Goal: Information Seeking & Learning: Compare options

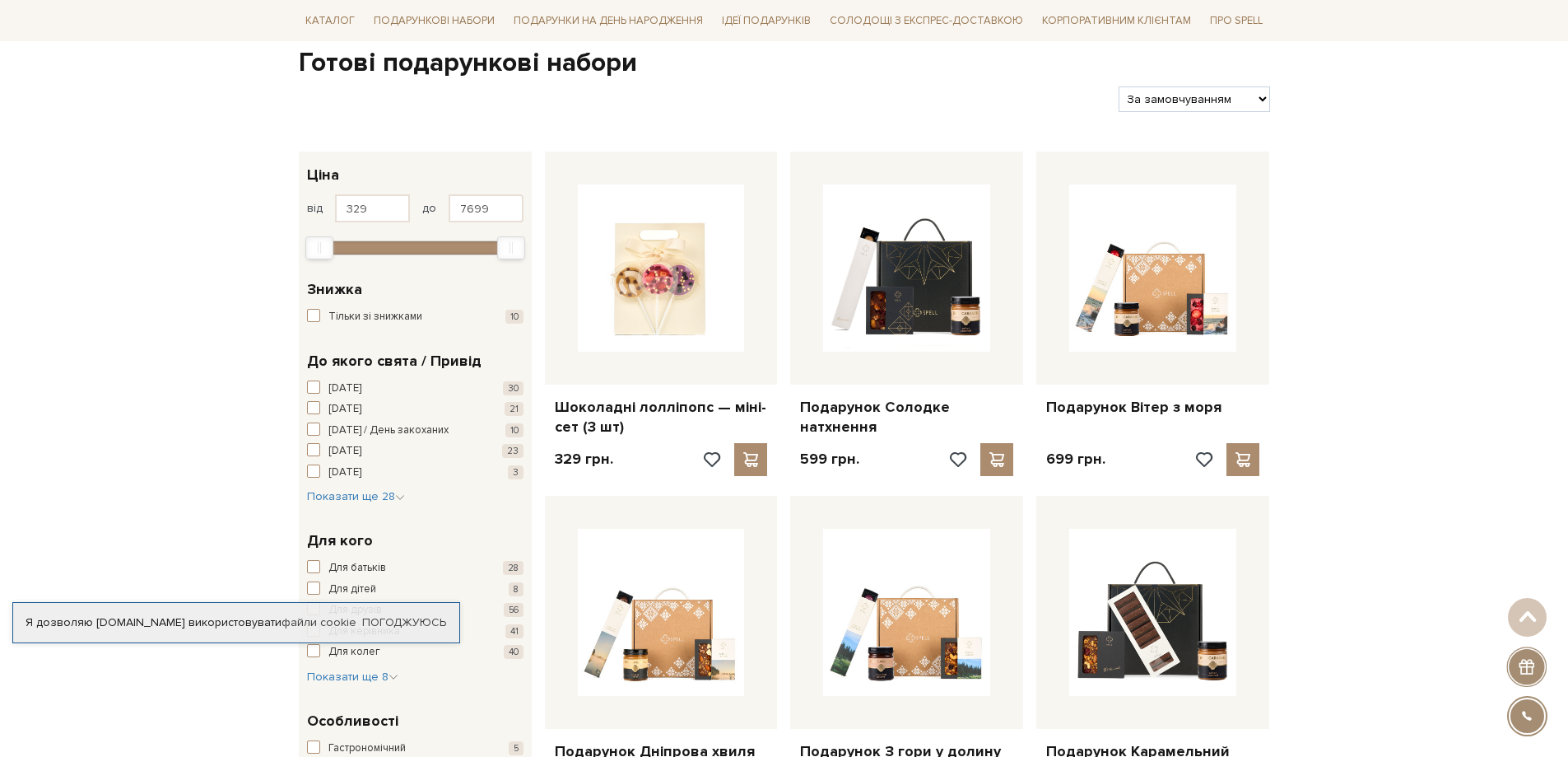
click at [1240, 100] on select "За замовчуванням За Ціною (зростання) За Ціною (зменшення) Новинки За популярні…" at bounding box center [1194, 99] width 151 height 26
select select "https://spellchocolate.com/our-productions/podarunkovi-box/?sort=p.price&order=…"
click at [1119, 87] on select "За замовчуванням За Ціною (зростання) За Ціною (зменшення) Новинки За популярні…" at bounding box center [1194, 99] width 151 height 26
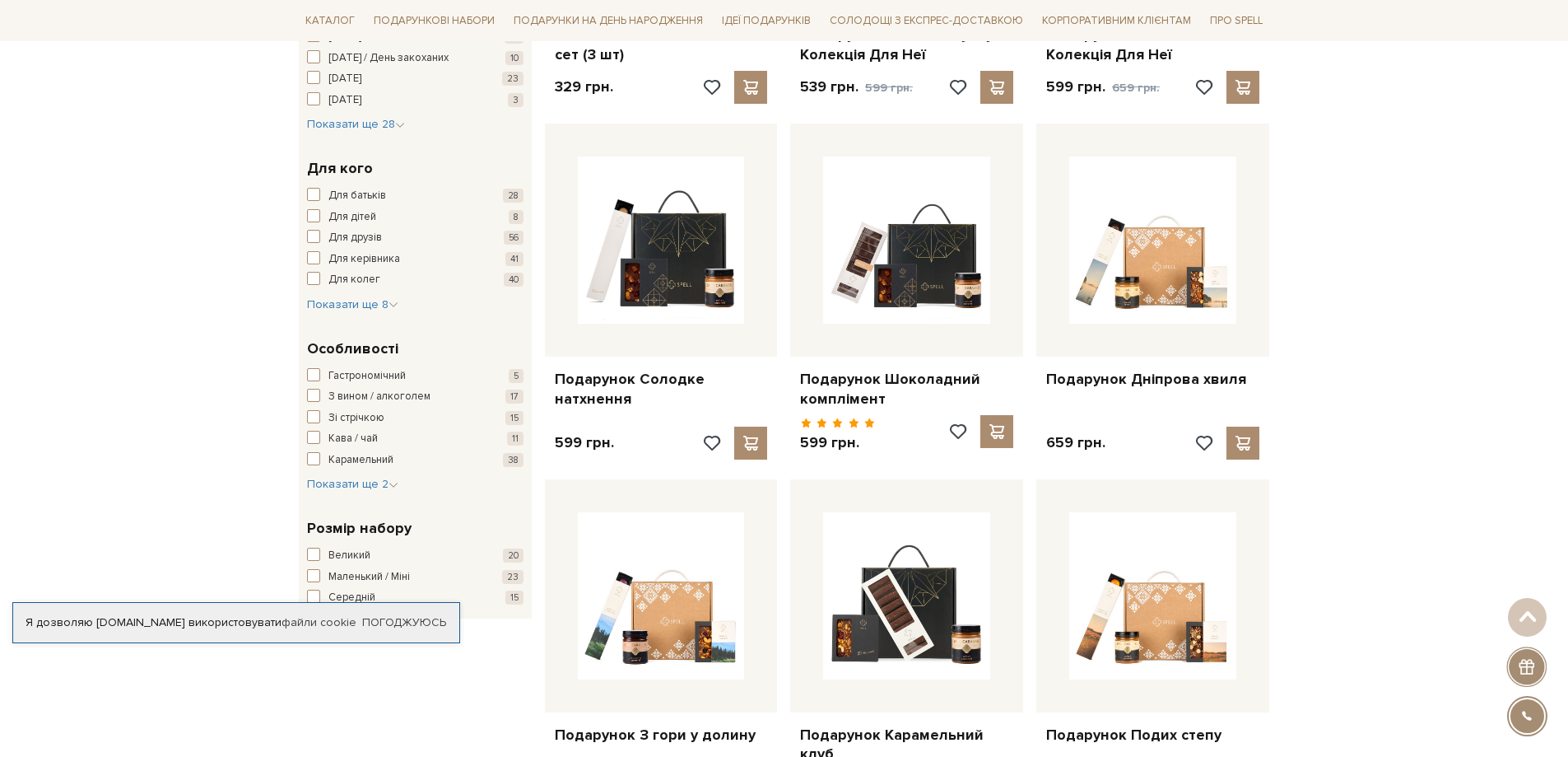
scroll to position [577, 0]
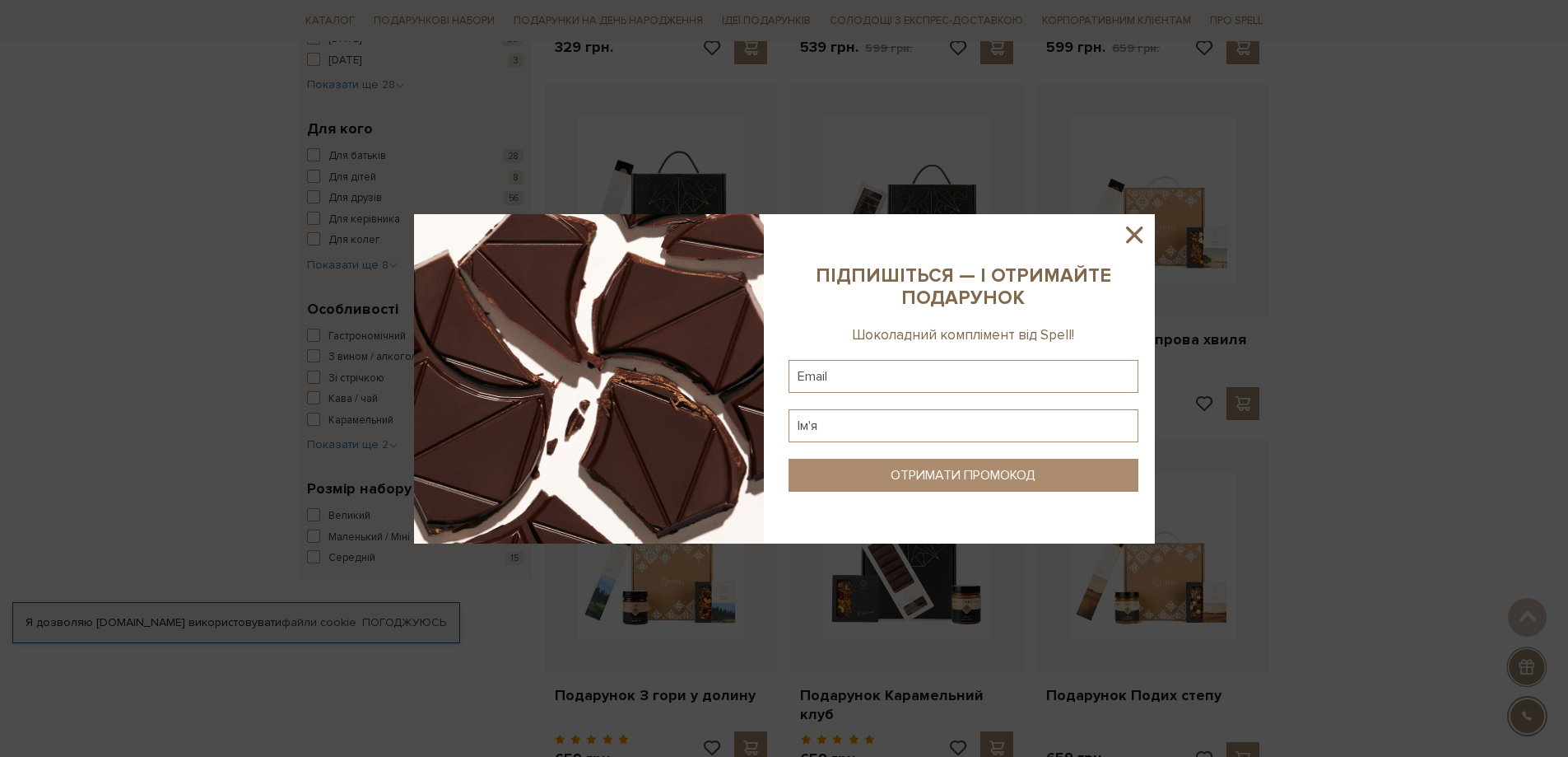
click at [1143, 232] on icon at bounding box center [1133, 234] width 28 height 28
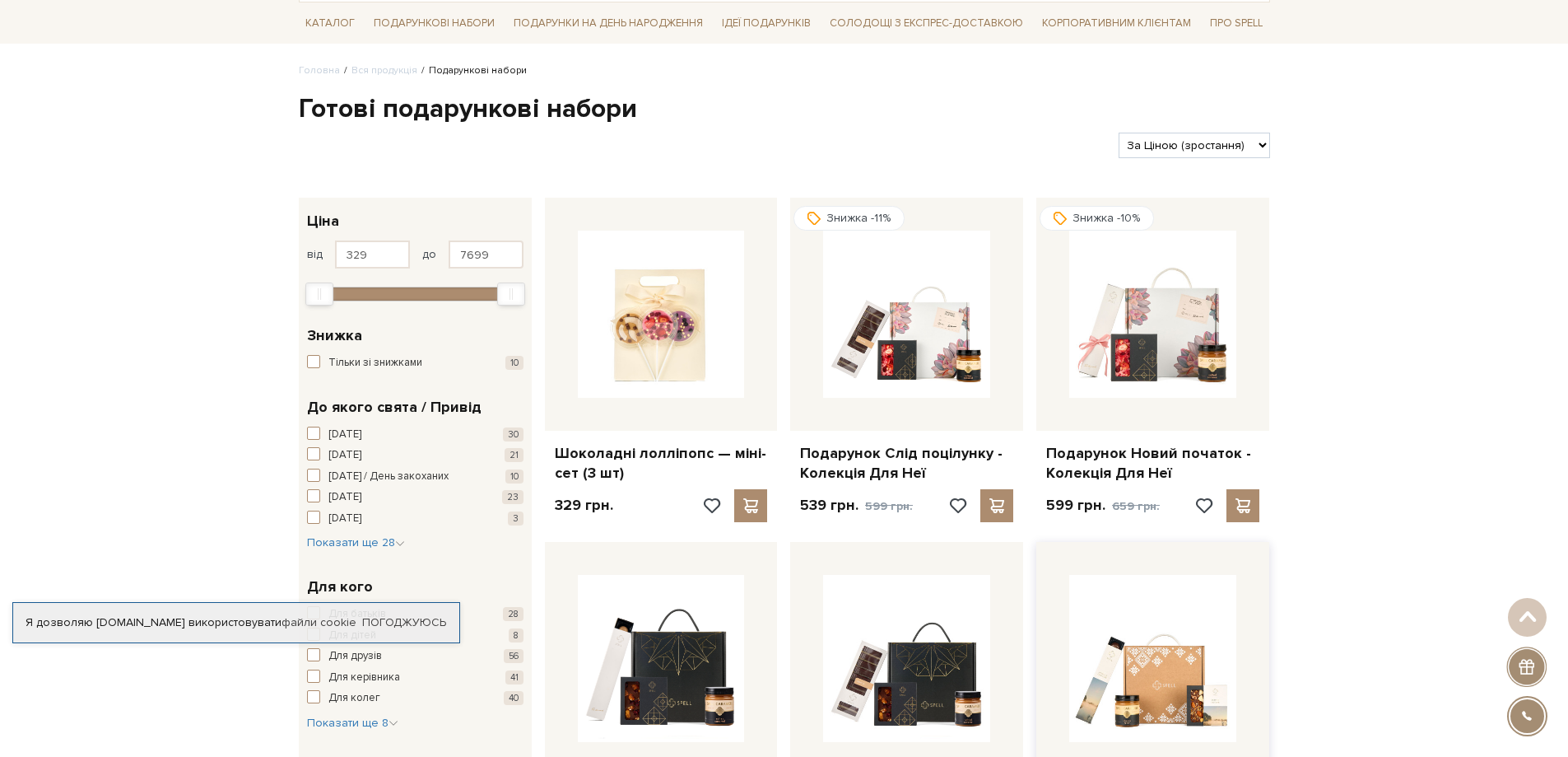
scroll to position [0, 0]
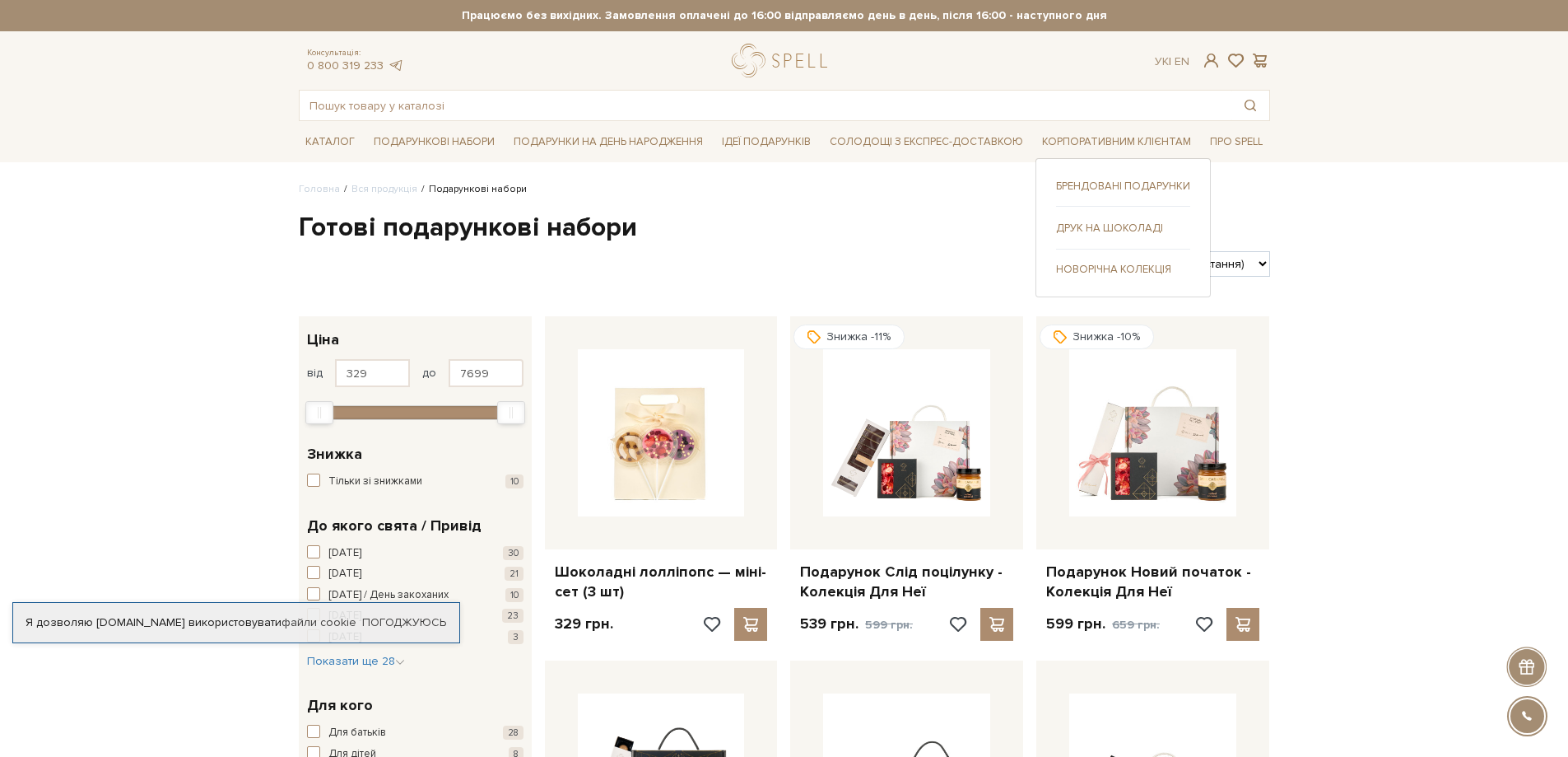
click at [1120, 269] on link "Новорічна колекція" at bounding box center [1123, 269] width 134 height 15
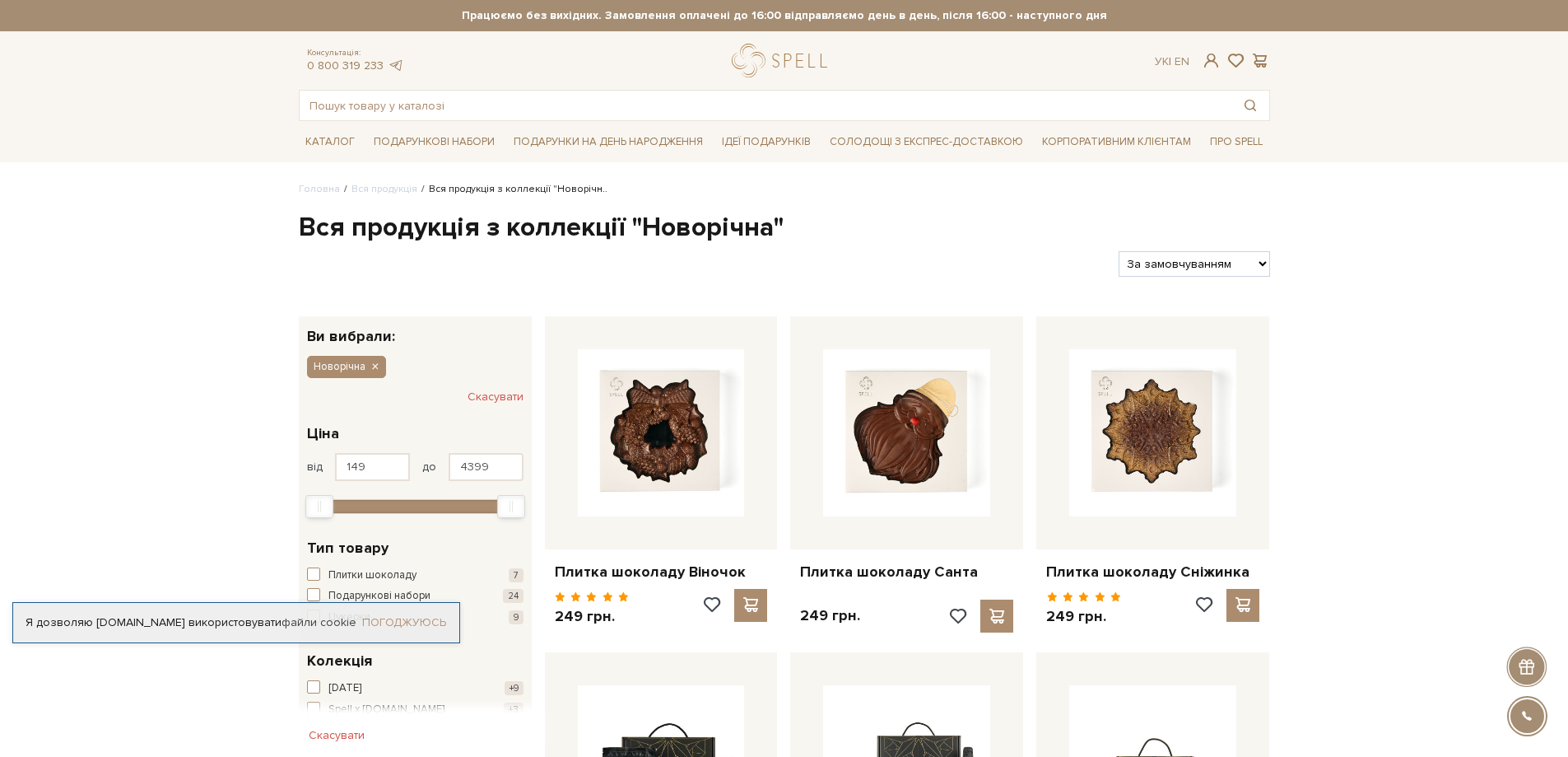
click at [429, 622] on link "Погоджуюсь" at bounding box center [404, 622] width 84 height 15
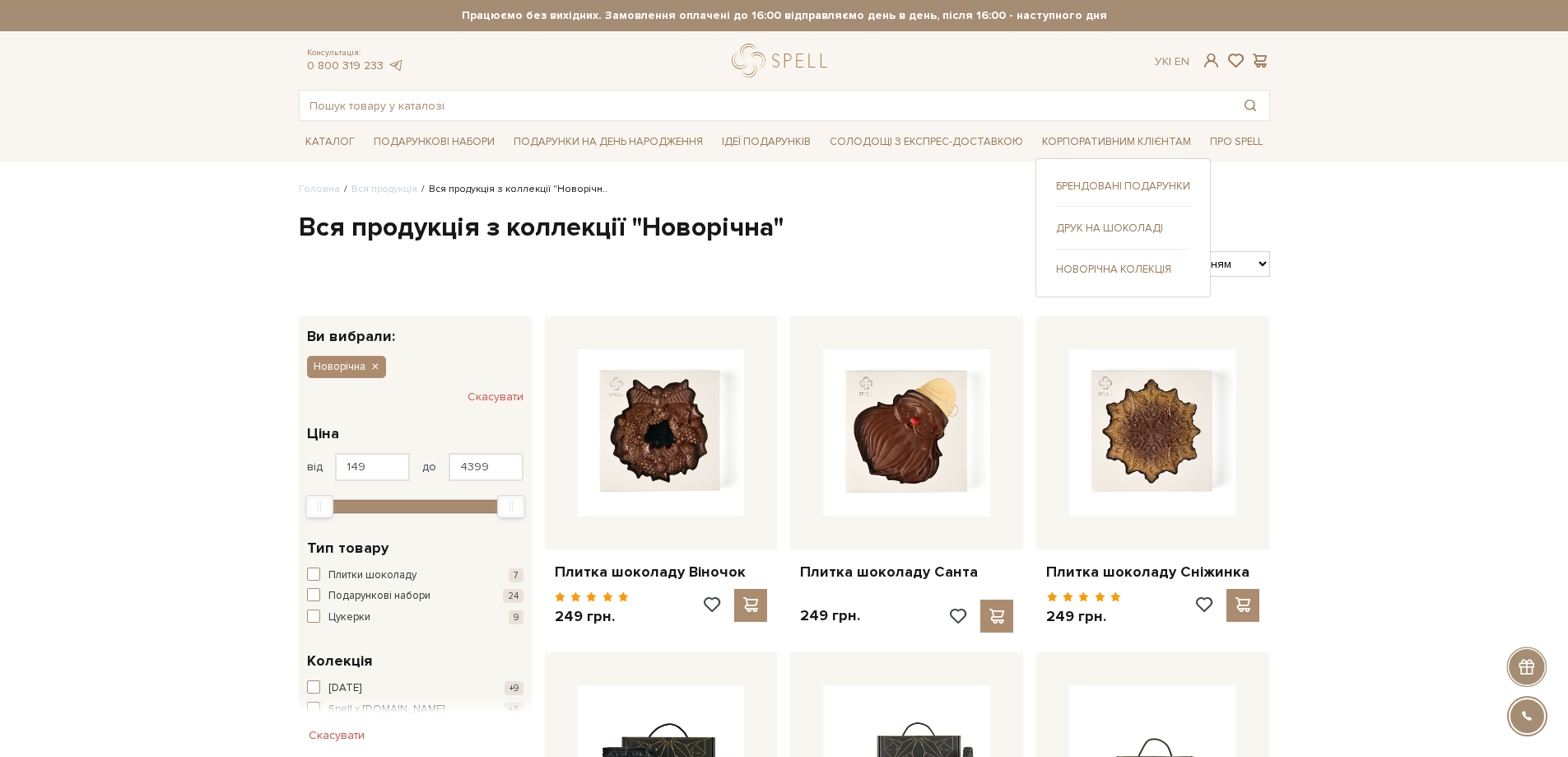
click at [1121, 180] on link "Брендовані подарунки" at bounding box center [1123, 186] width 134 height 15
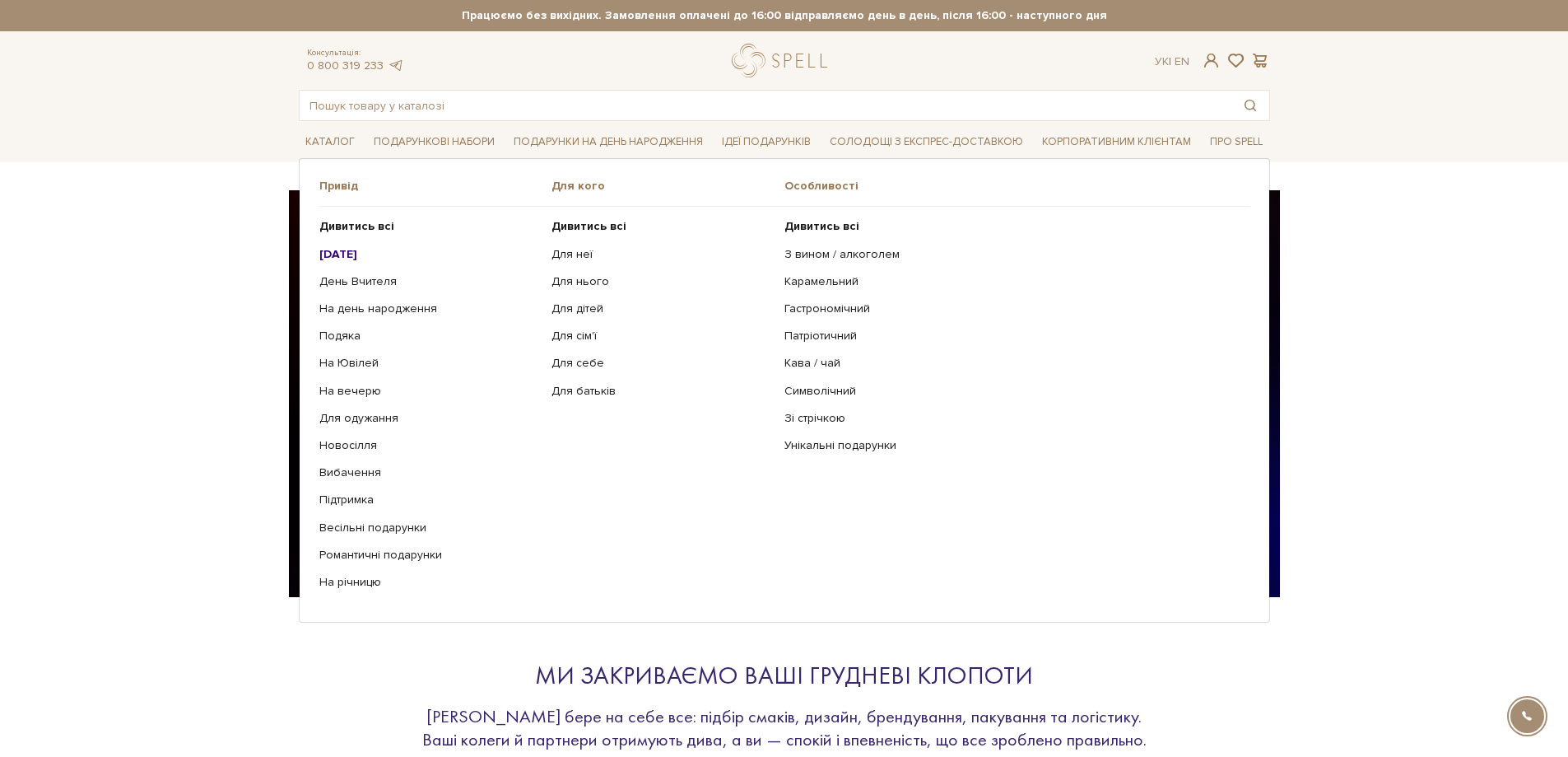
click at [321, 254] on b "[DATE]" at bounding box center [338, 254] width 37 height 14
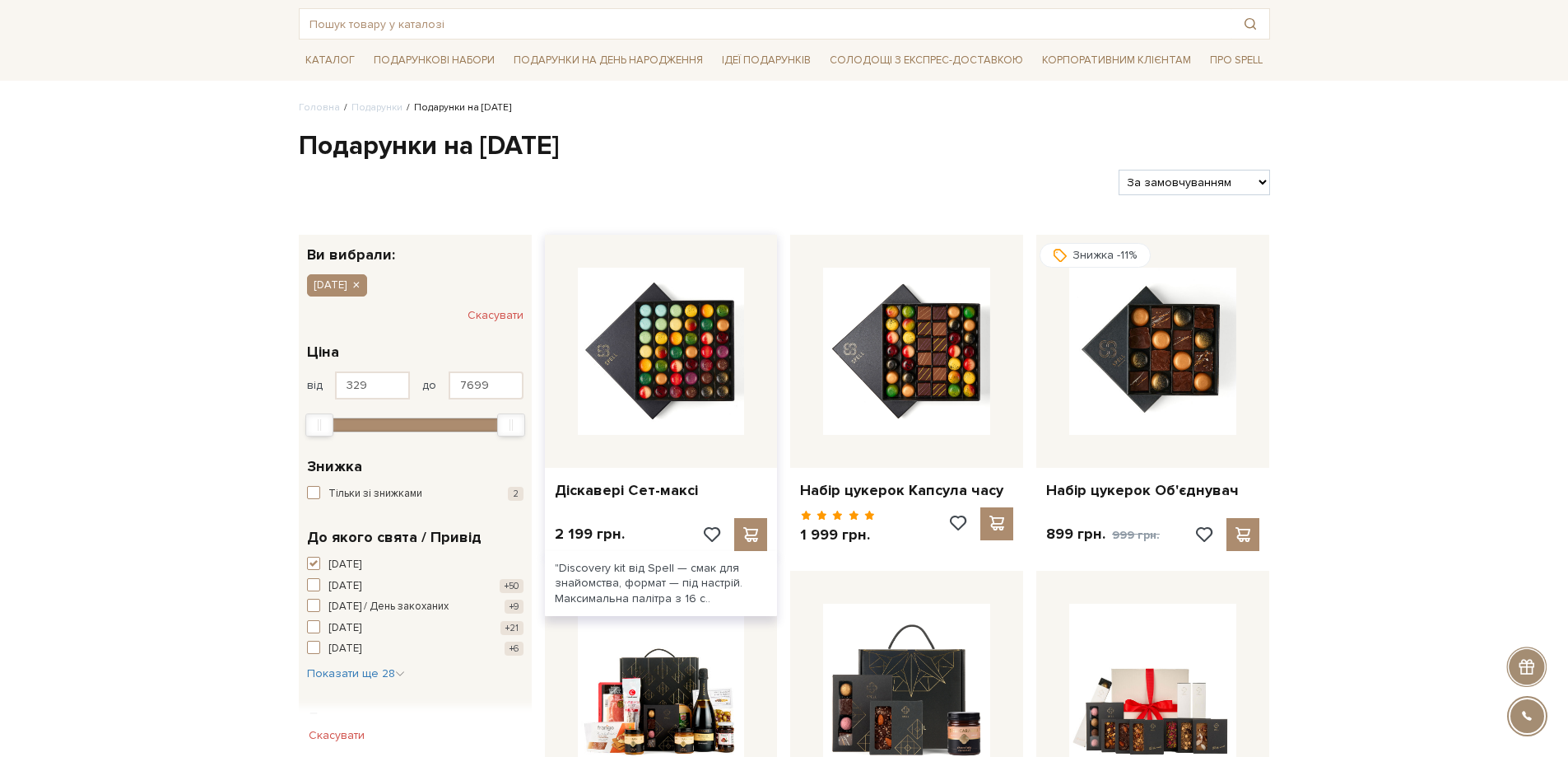
scroll to position [82, 0]
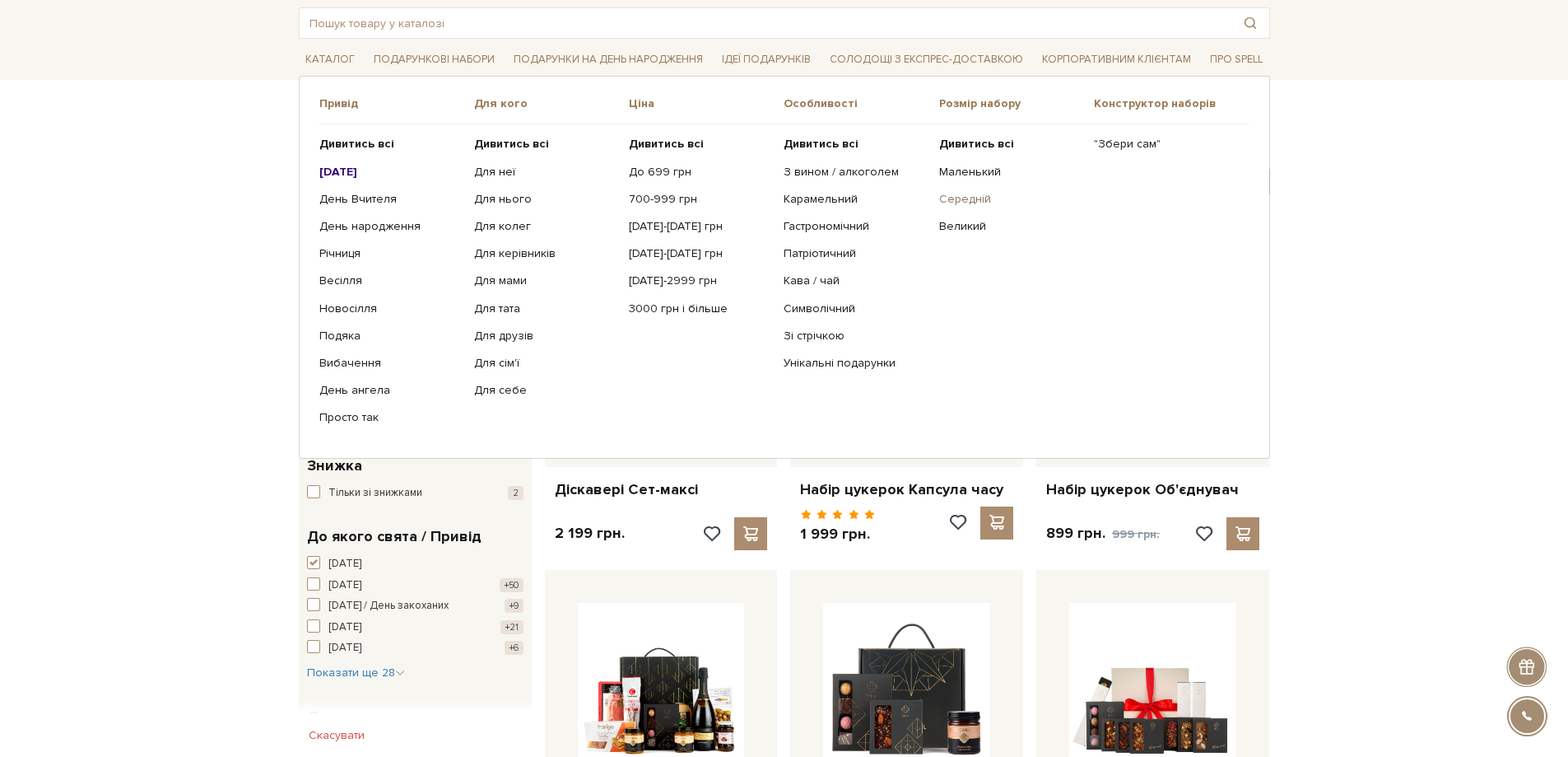
click at [982, 194] on link "Середній" at bounding box center [1010, 199] width 143 height 15
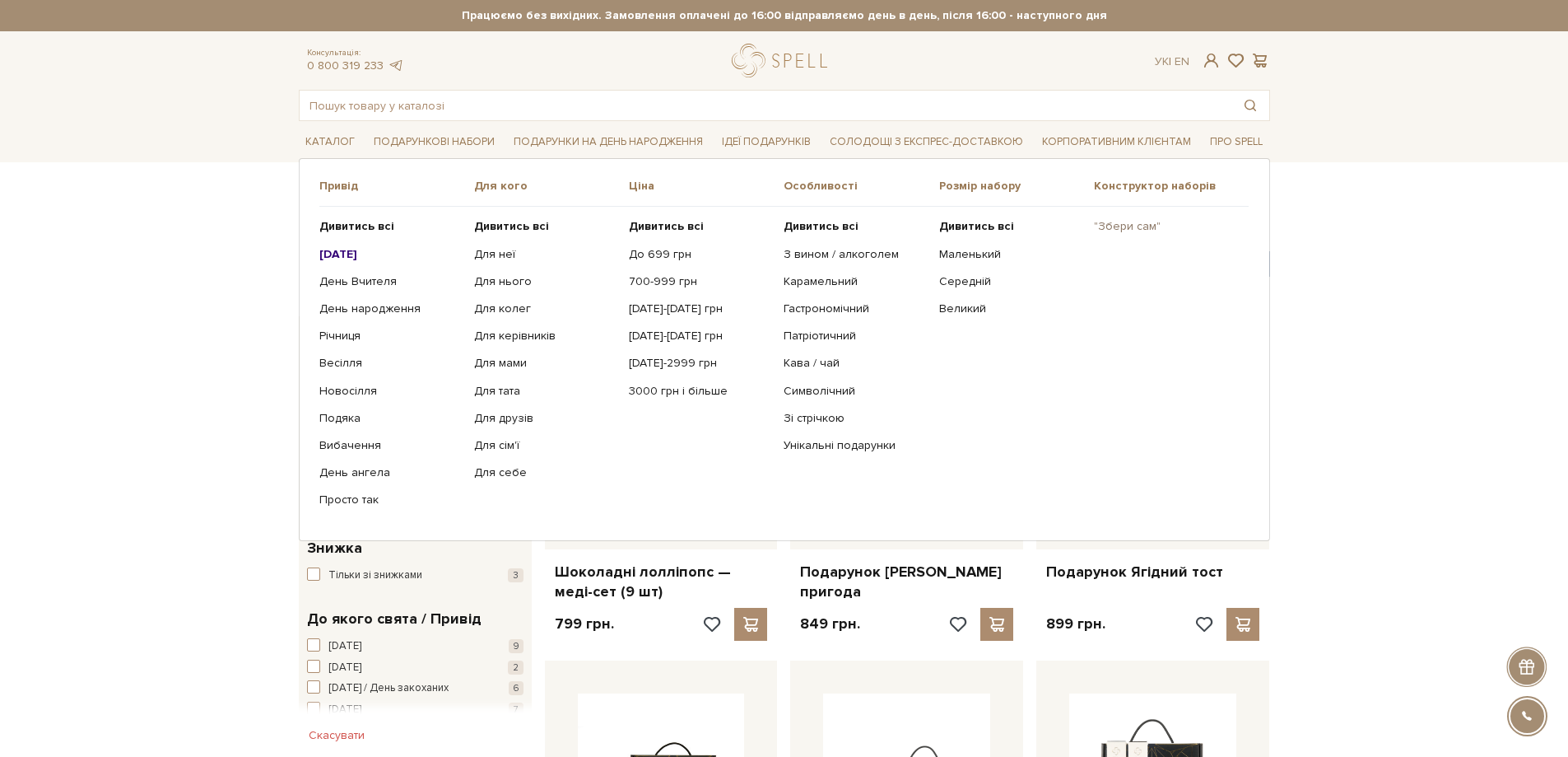
click at [1124, 221] on link ""Збери сам"" at bounding box center [1166, 226] width 143 height 15
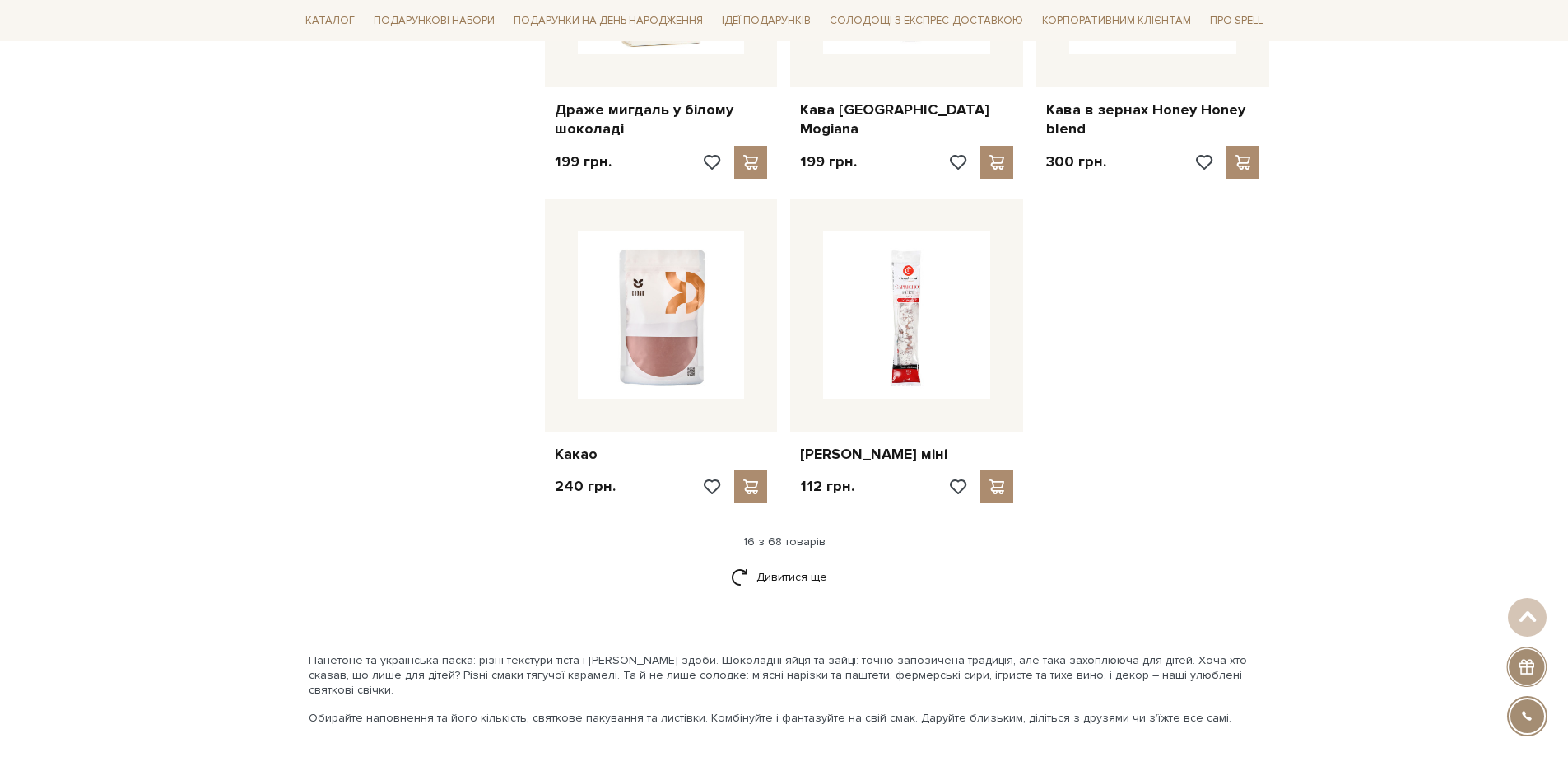
scroll to position [2059, 0]
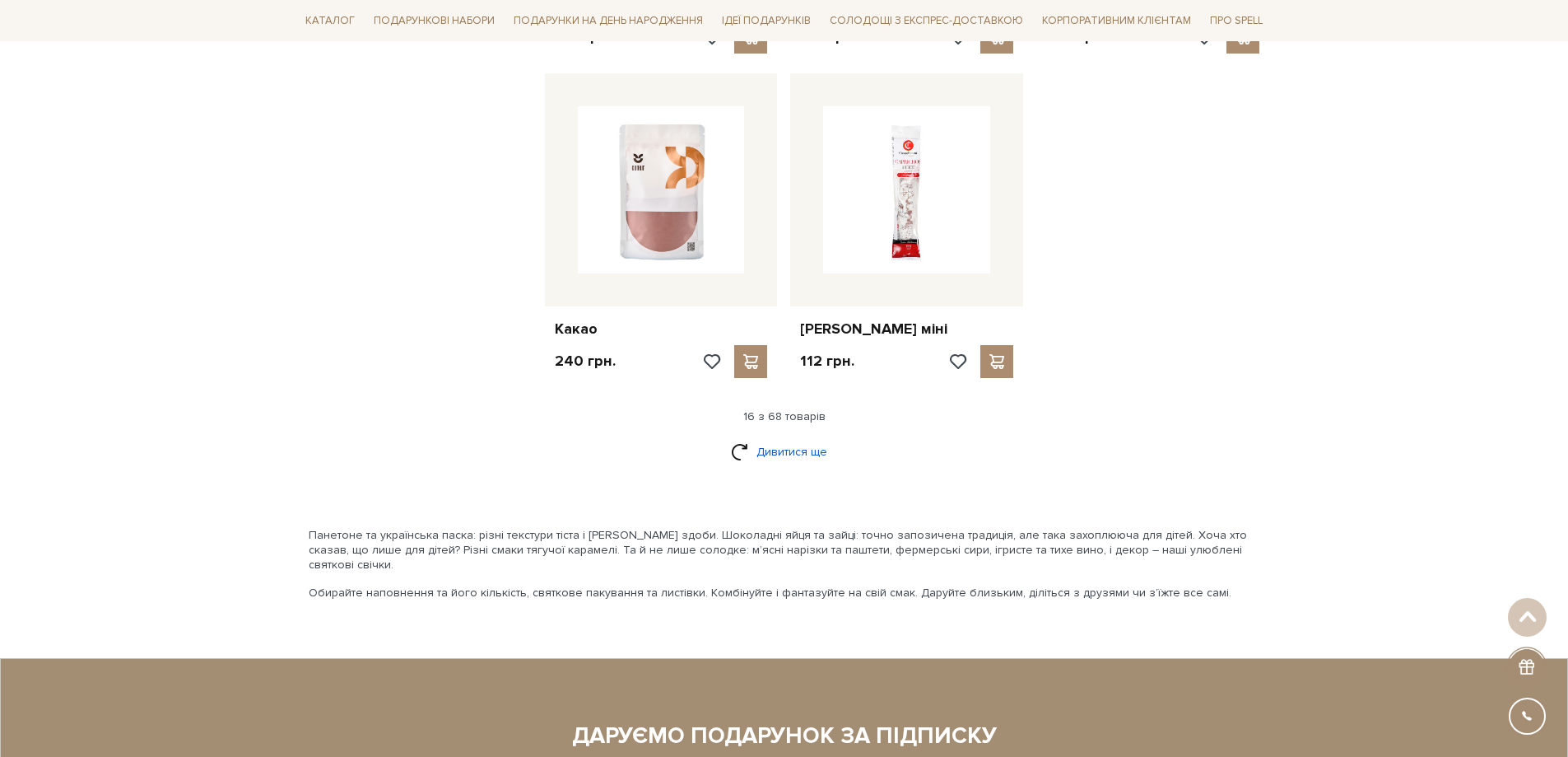
click at [786, 437] on link "Дивитися ще" at bounding box center [784, 452] width 107 height 29
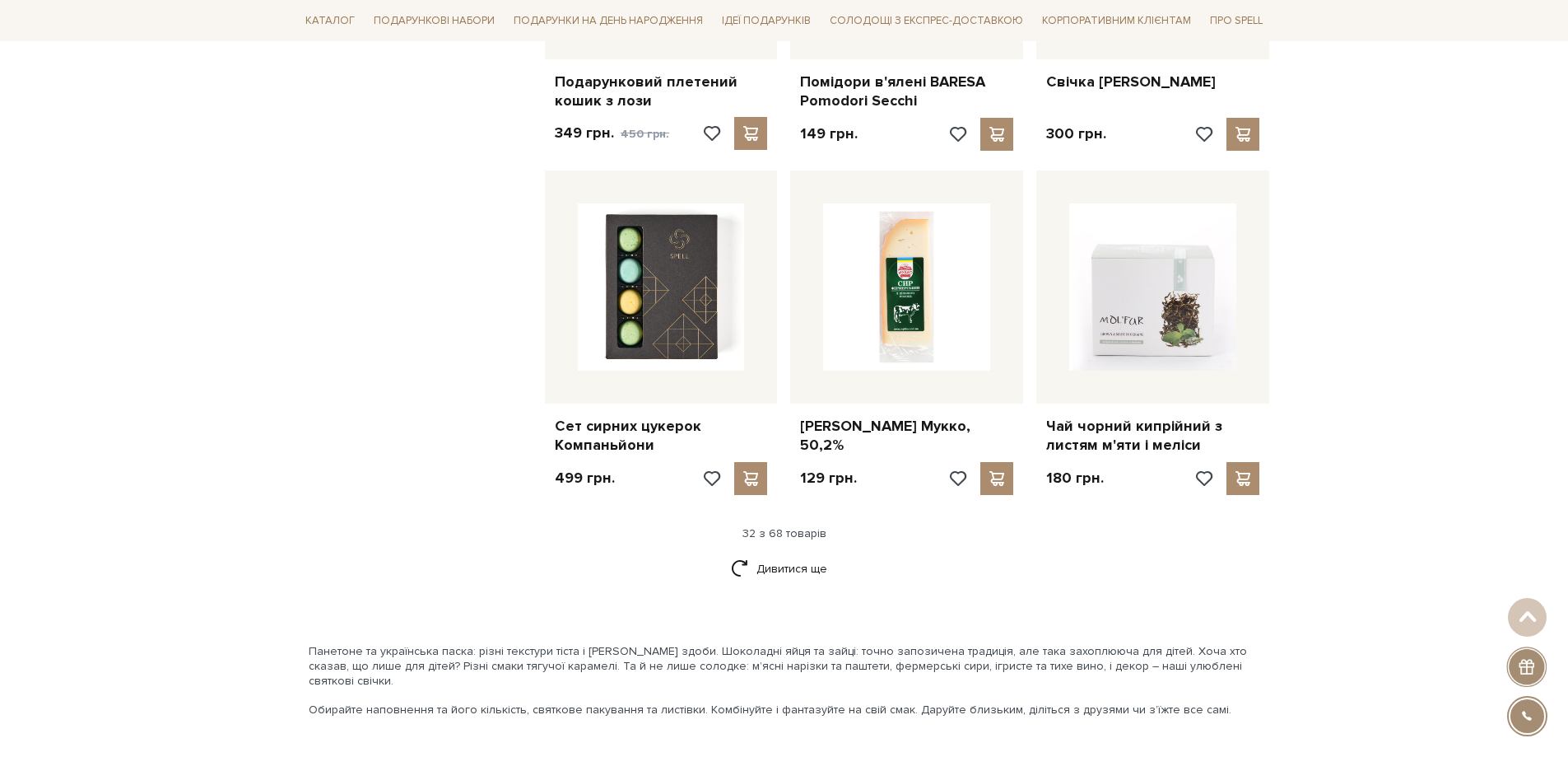
scroll to position [3788, 0]
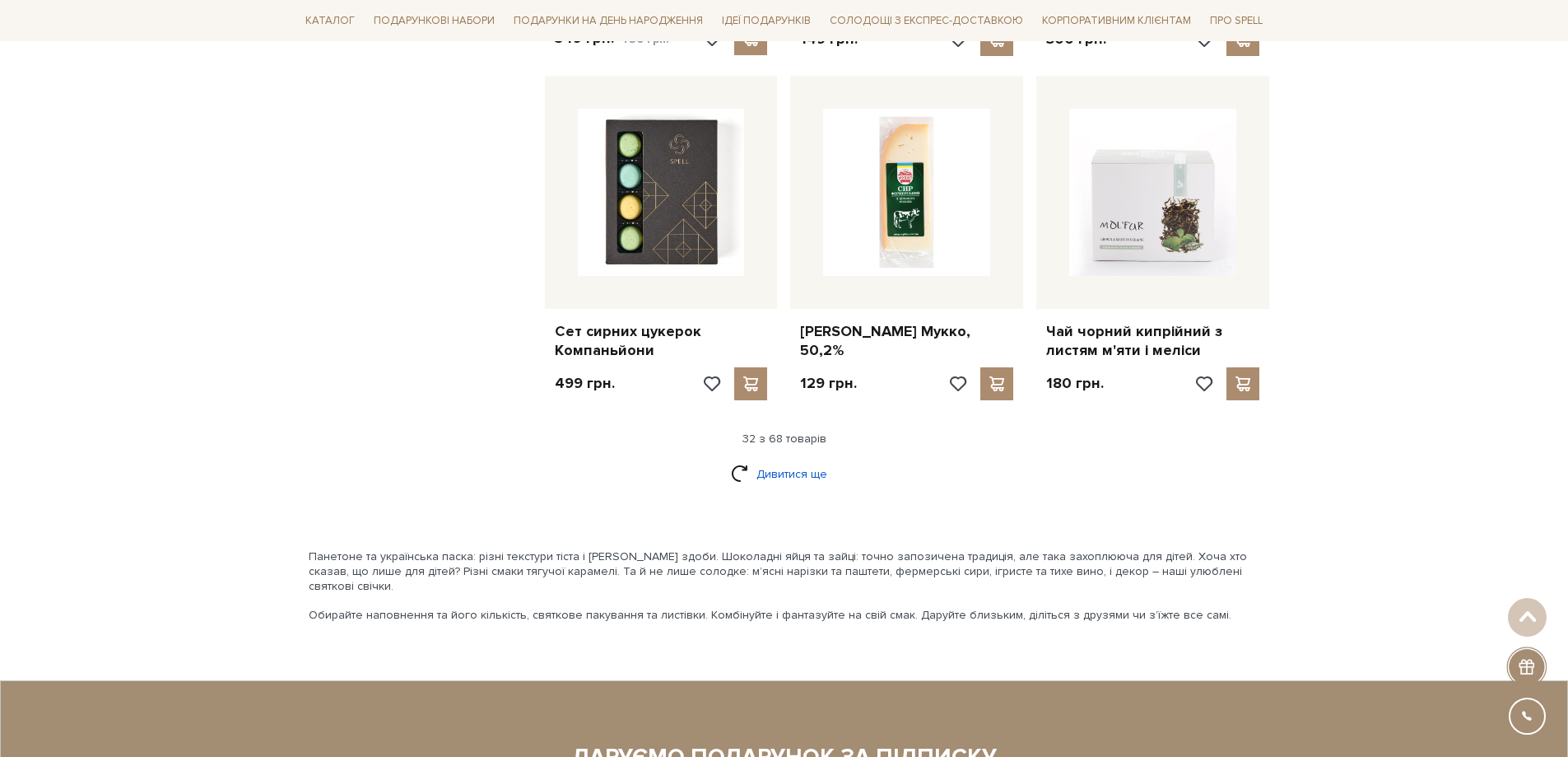
click at [801, 460] on link "Дивитися ще" at bounding box center [784, 474] width 107 height 29
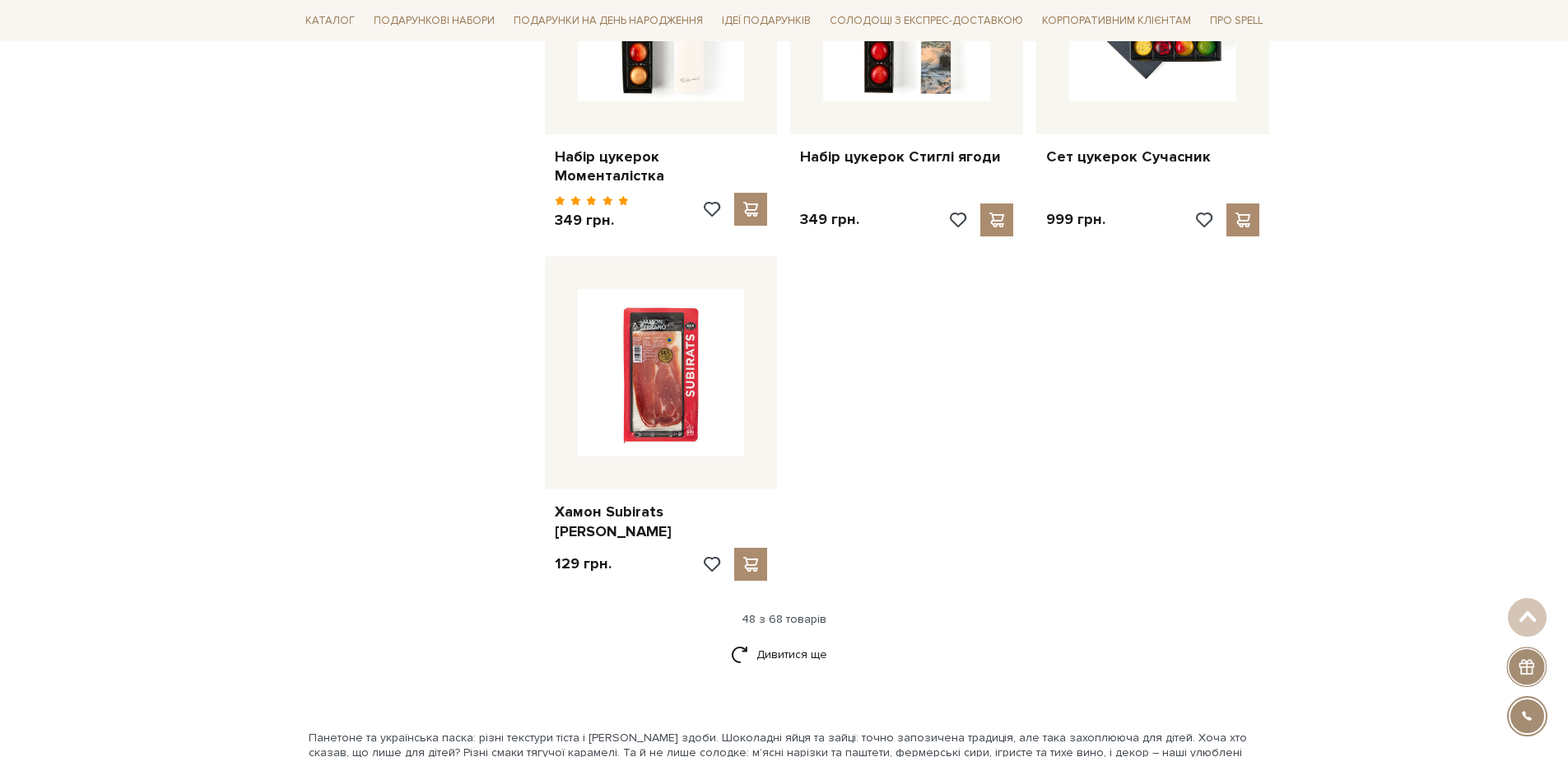
scroll to position [5764, 0]
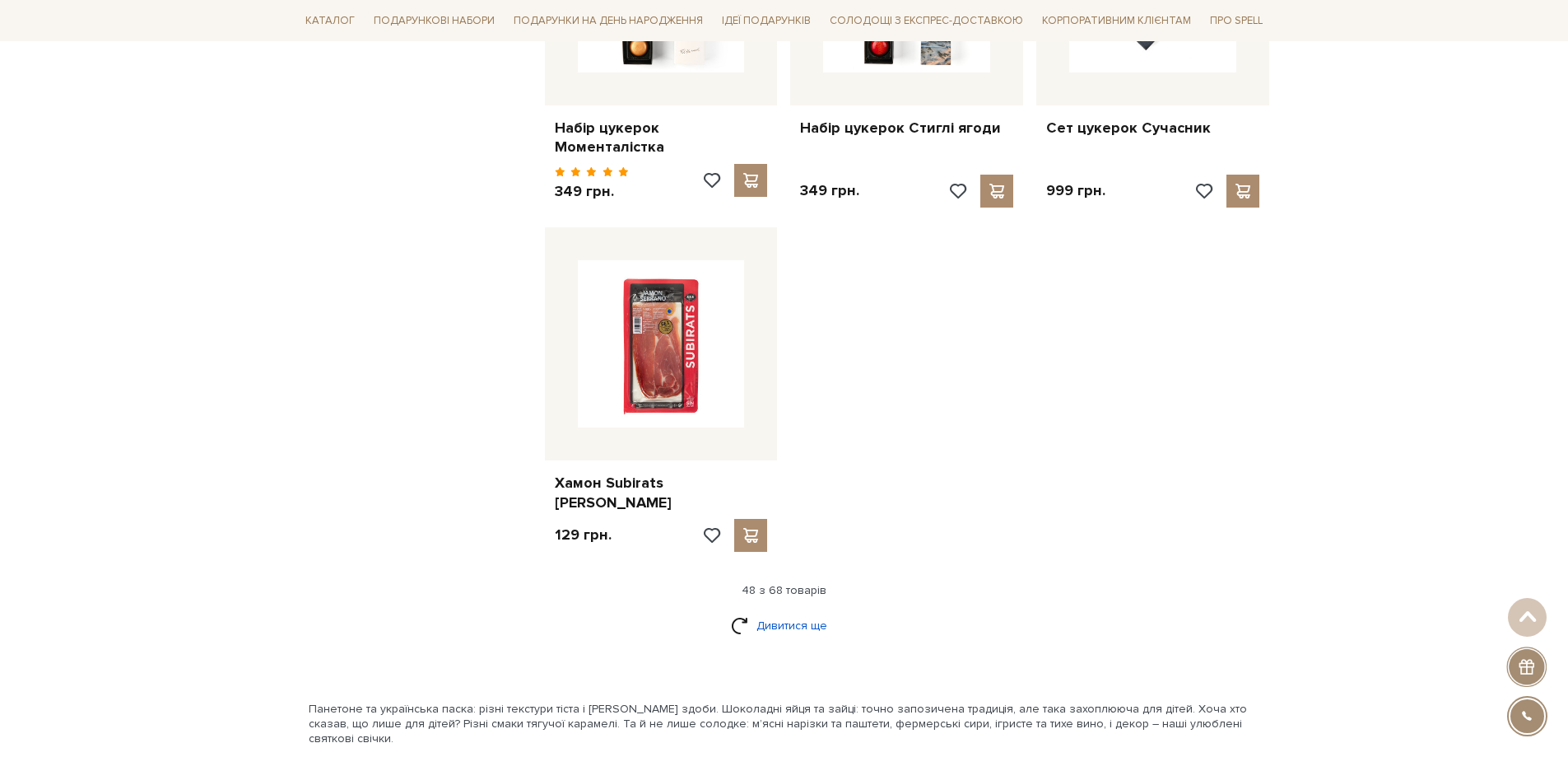
click at [813, 611] on link "Дивитися ще" at bounding box center [784, 625] width 107 height 29
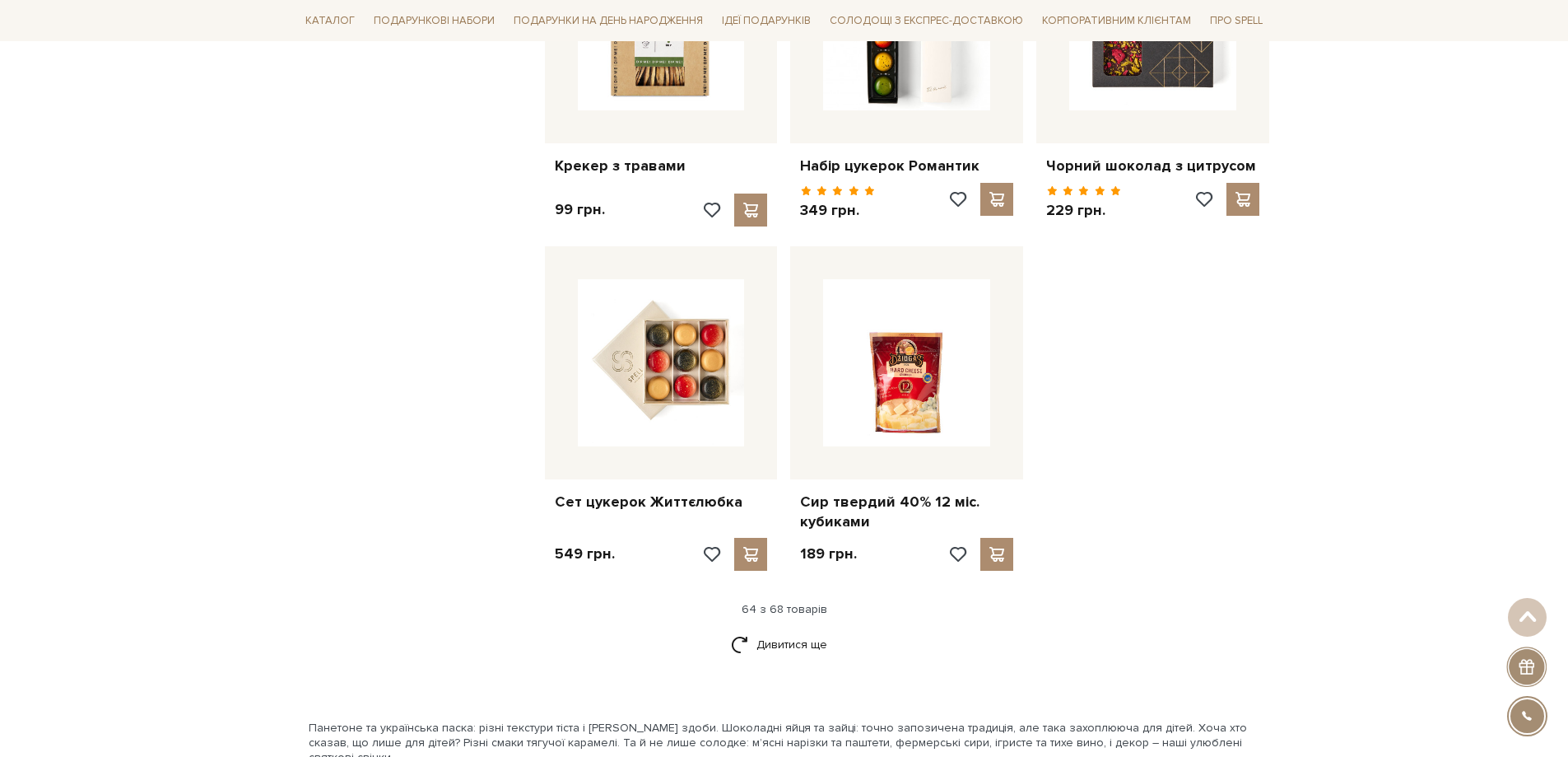
scroll to position [7493, 0]
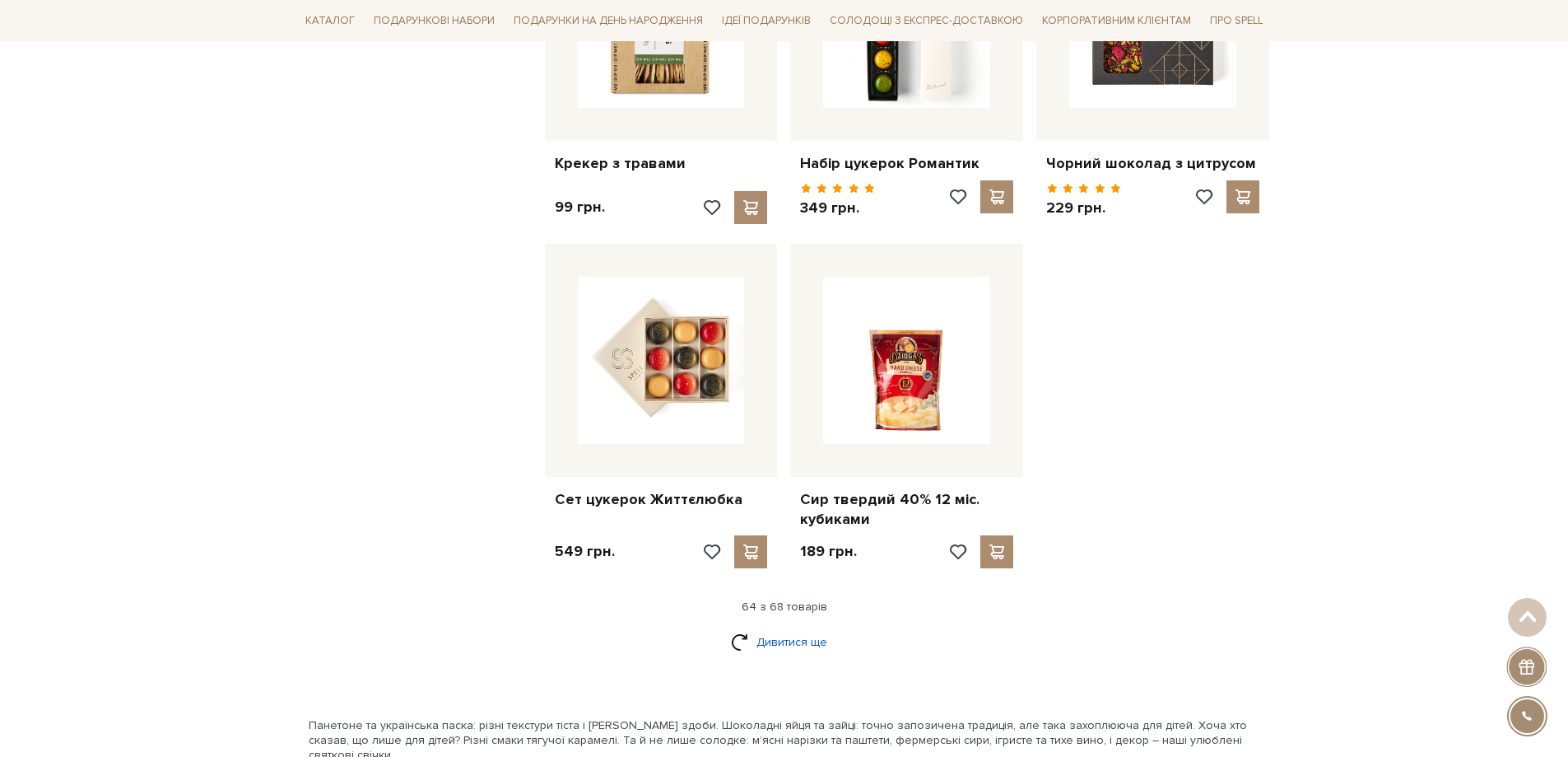
click at [792, 628] on link "Дивитися ще" at bounding box center [784, 642] width 107 height 29
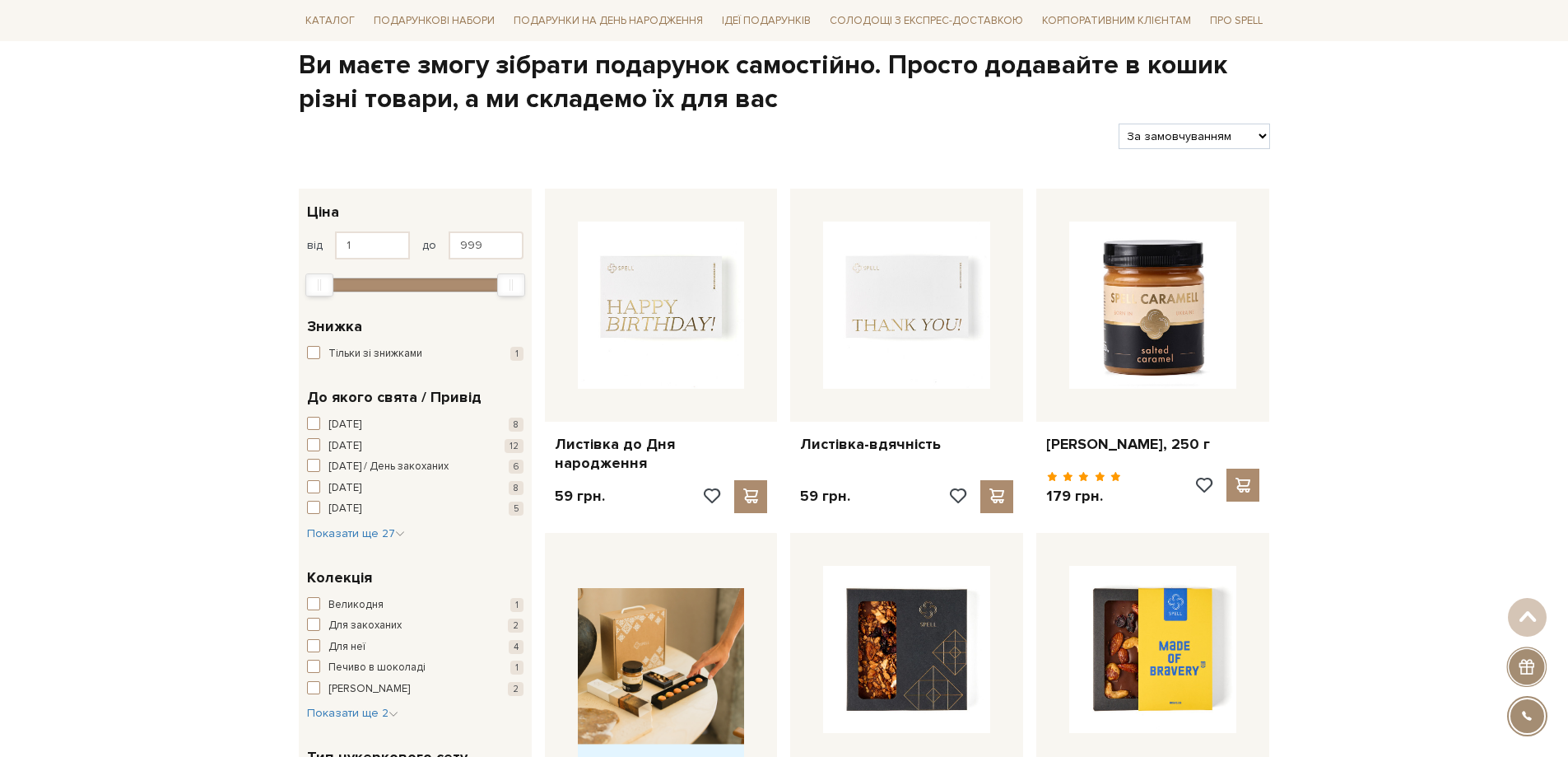
scroll to position [0, 0]
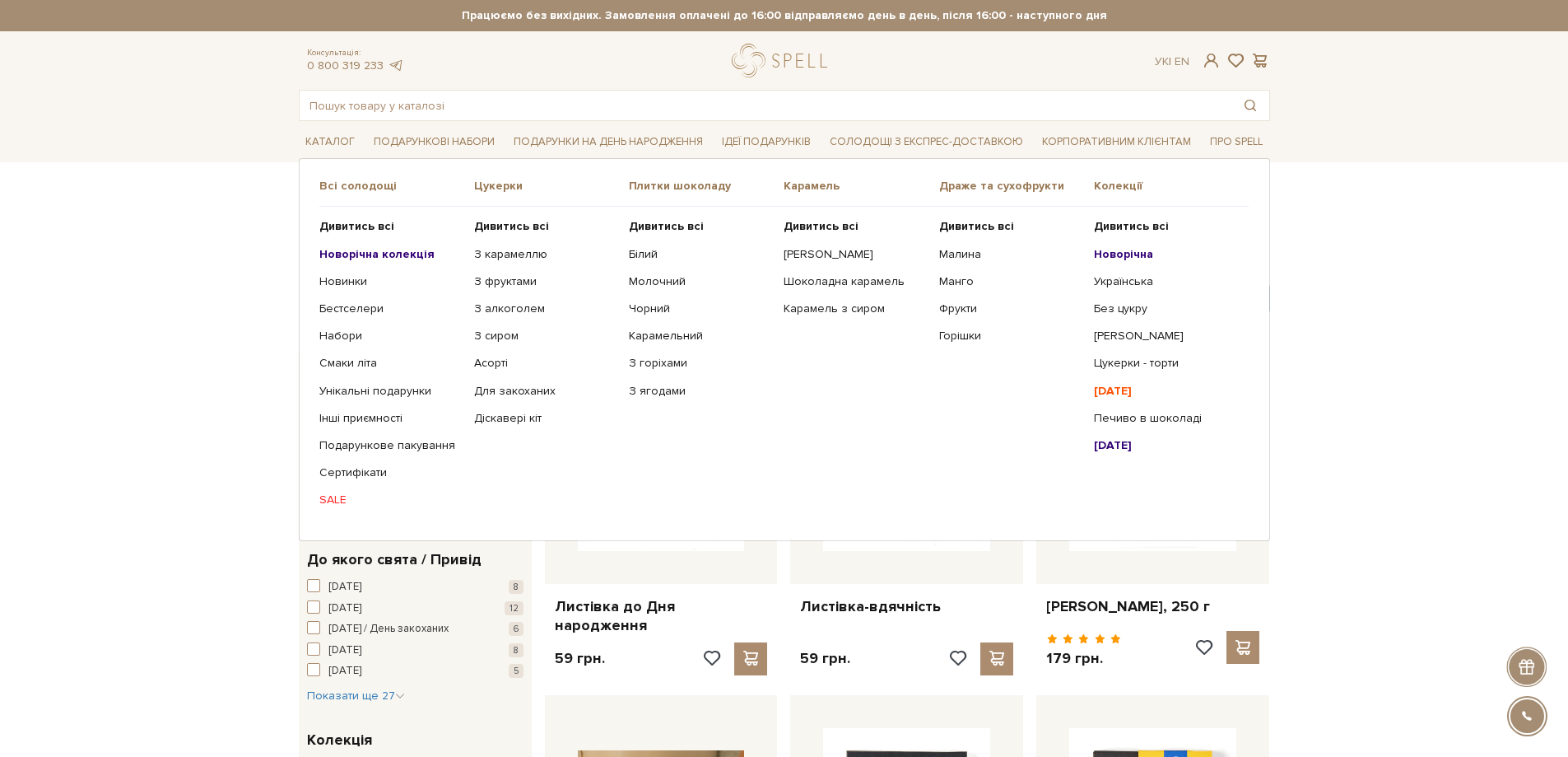
click at [1133, 250] on b "Новорічна" at bounding box center [1124, 254] width 59 height 14
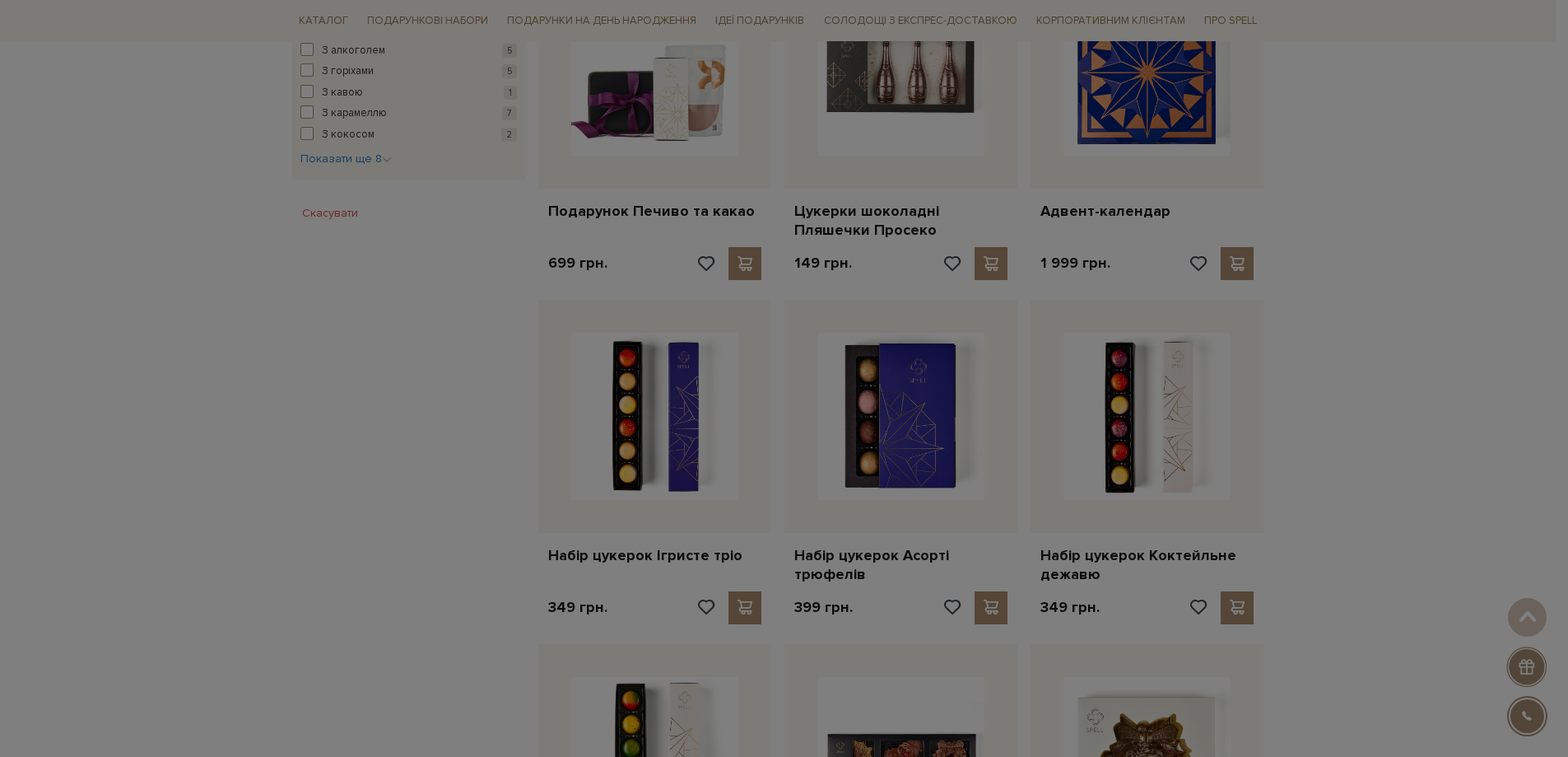
scroll to position [1070, 0]
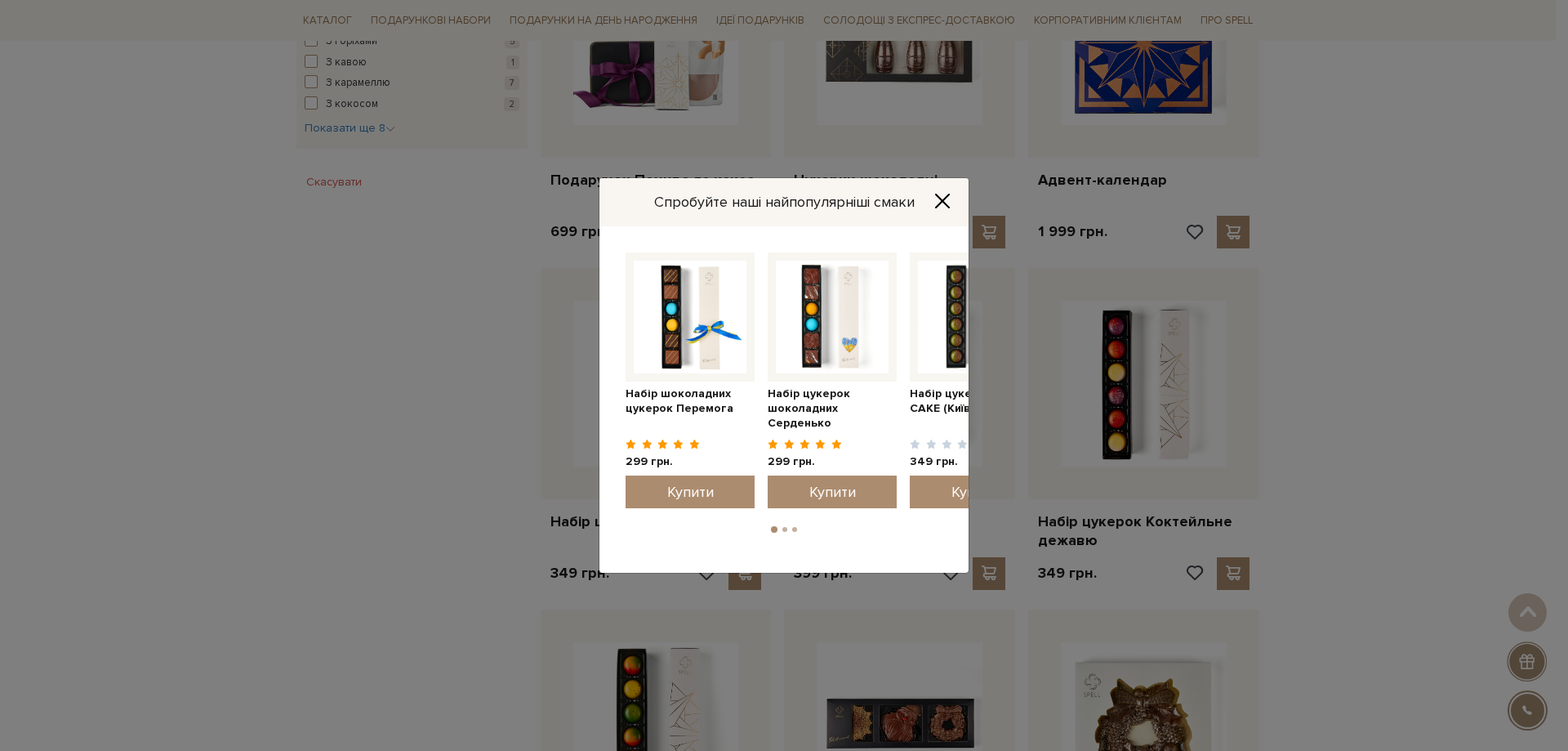
click at [944, 194] on icon "Close" at bounding box center [942, 201] width 16 height 16
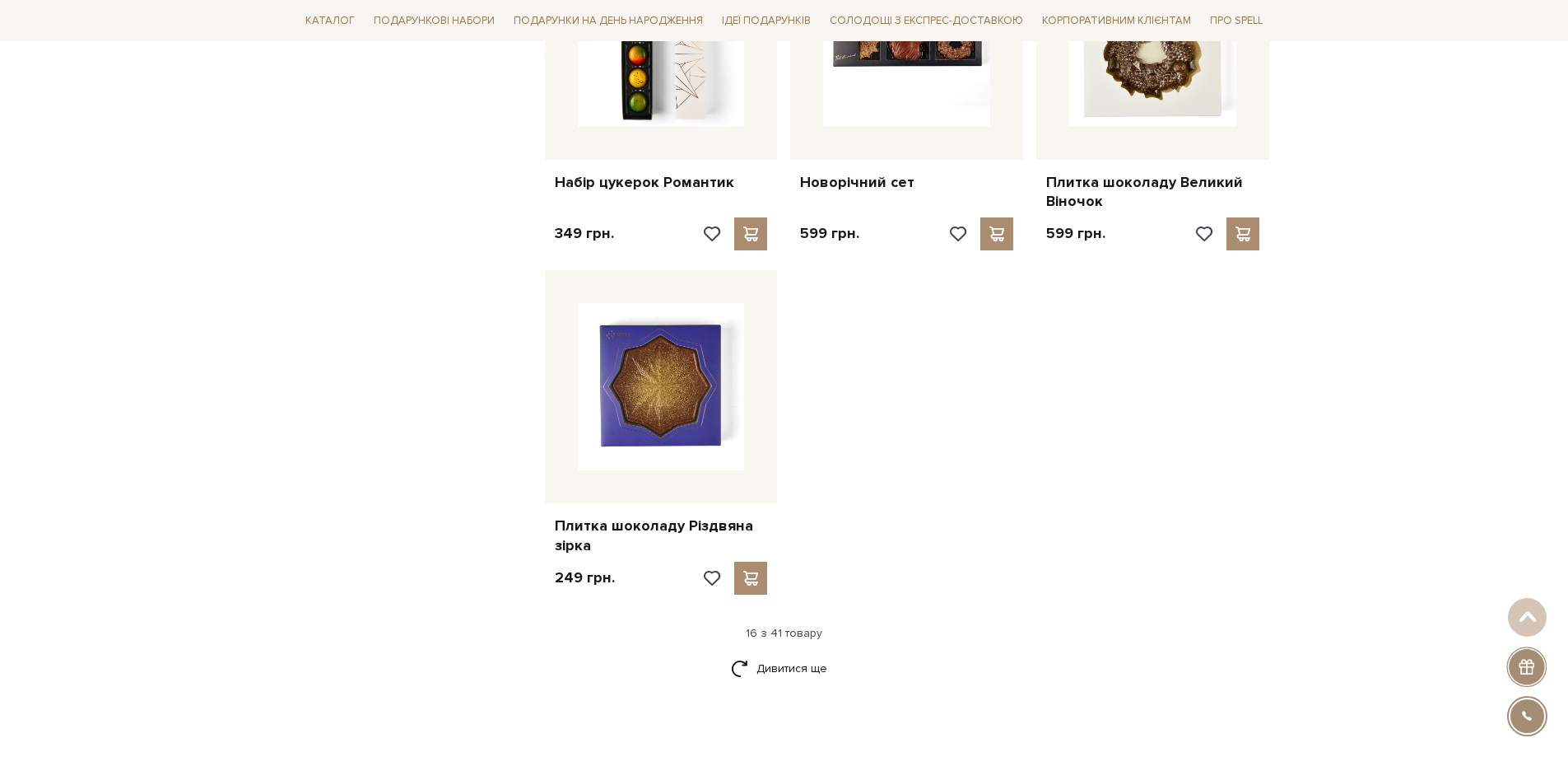
scroll to position [1894, 0]
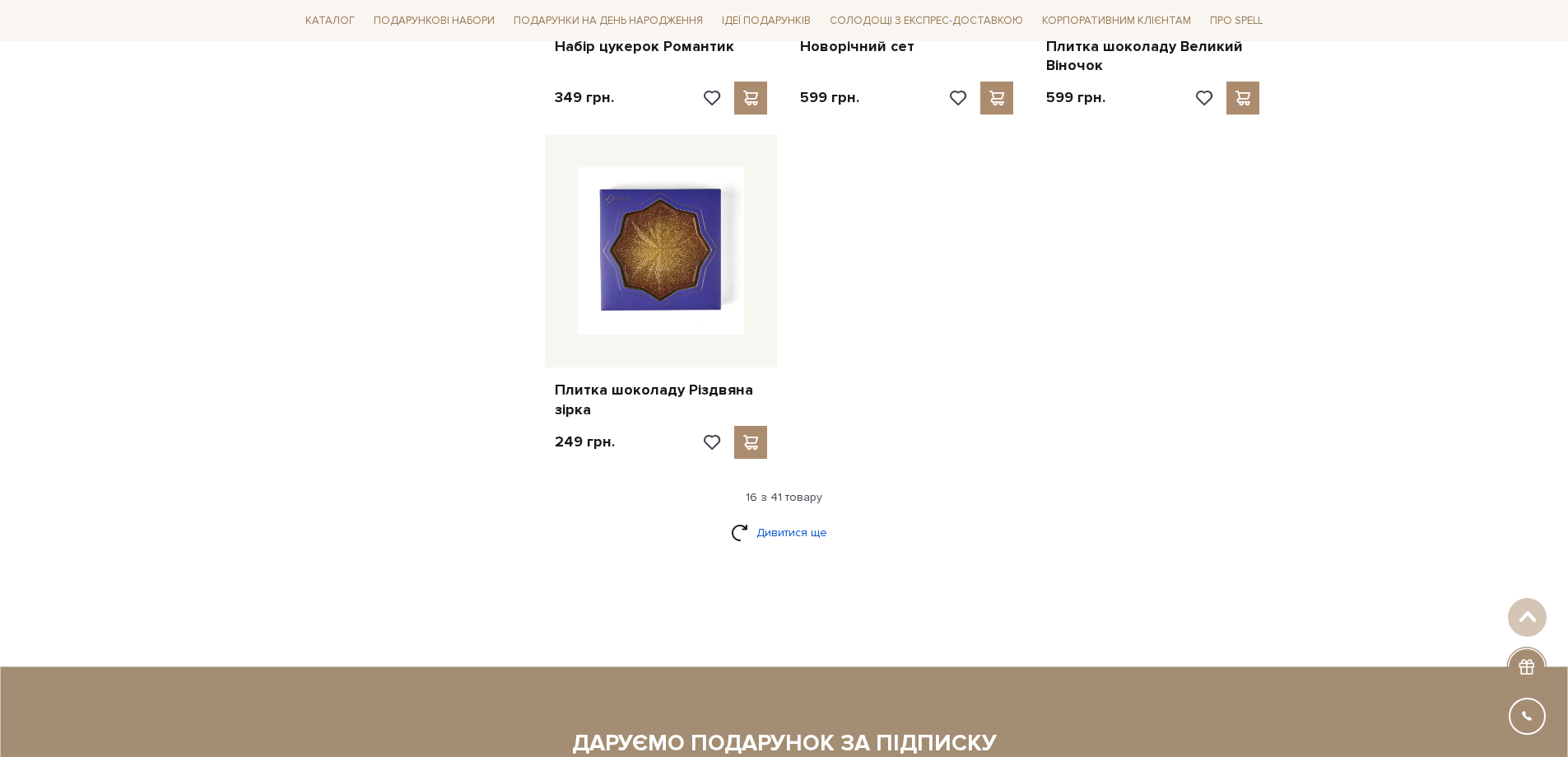
click at [799, 536] on link "Дивитися ще" at bounding box center [784, 532] width 107 height 29
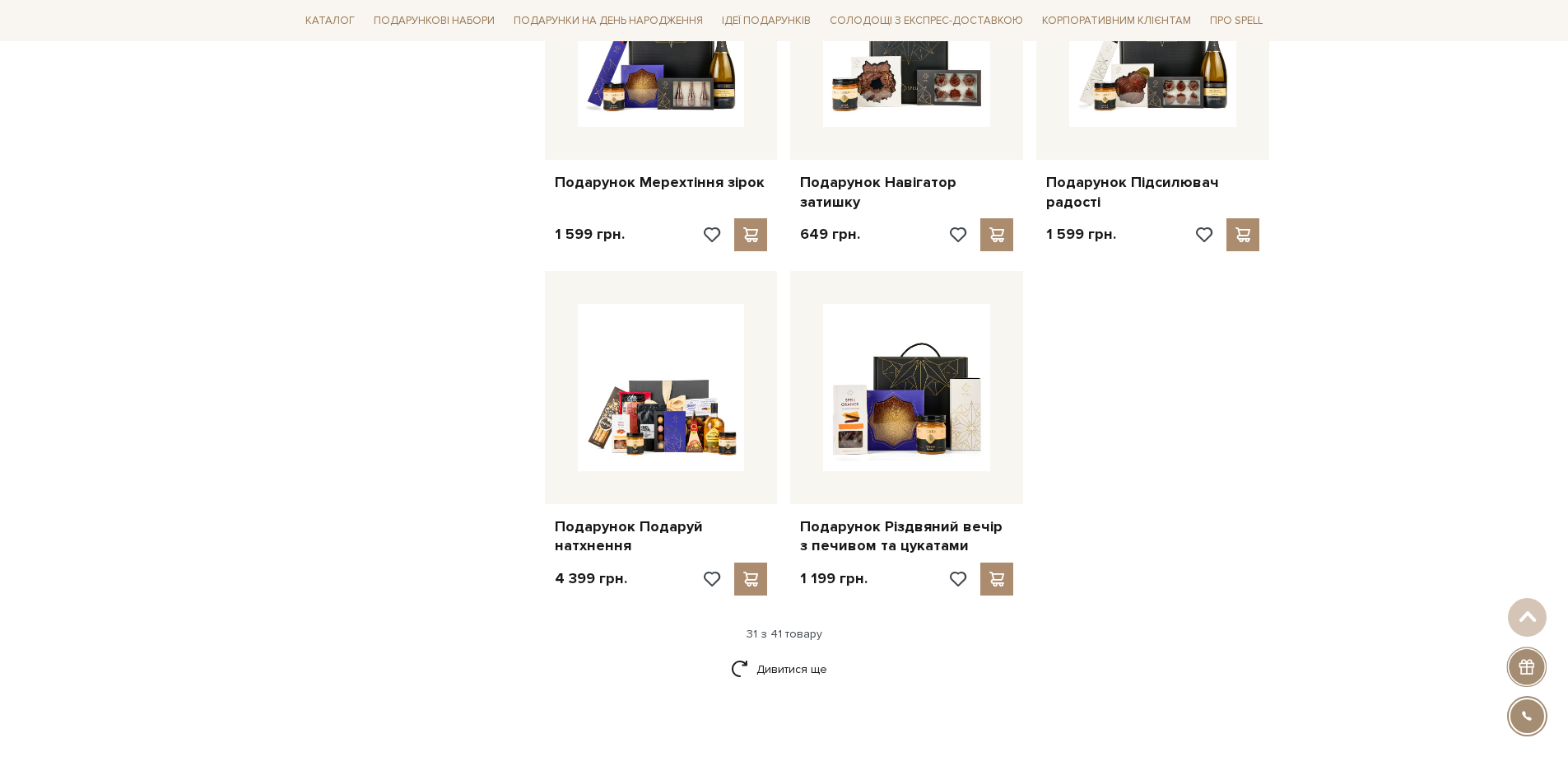
scroll to position [3540, 0]
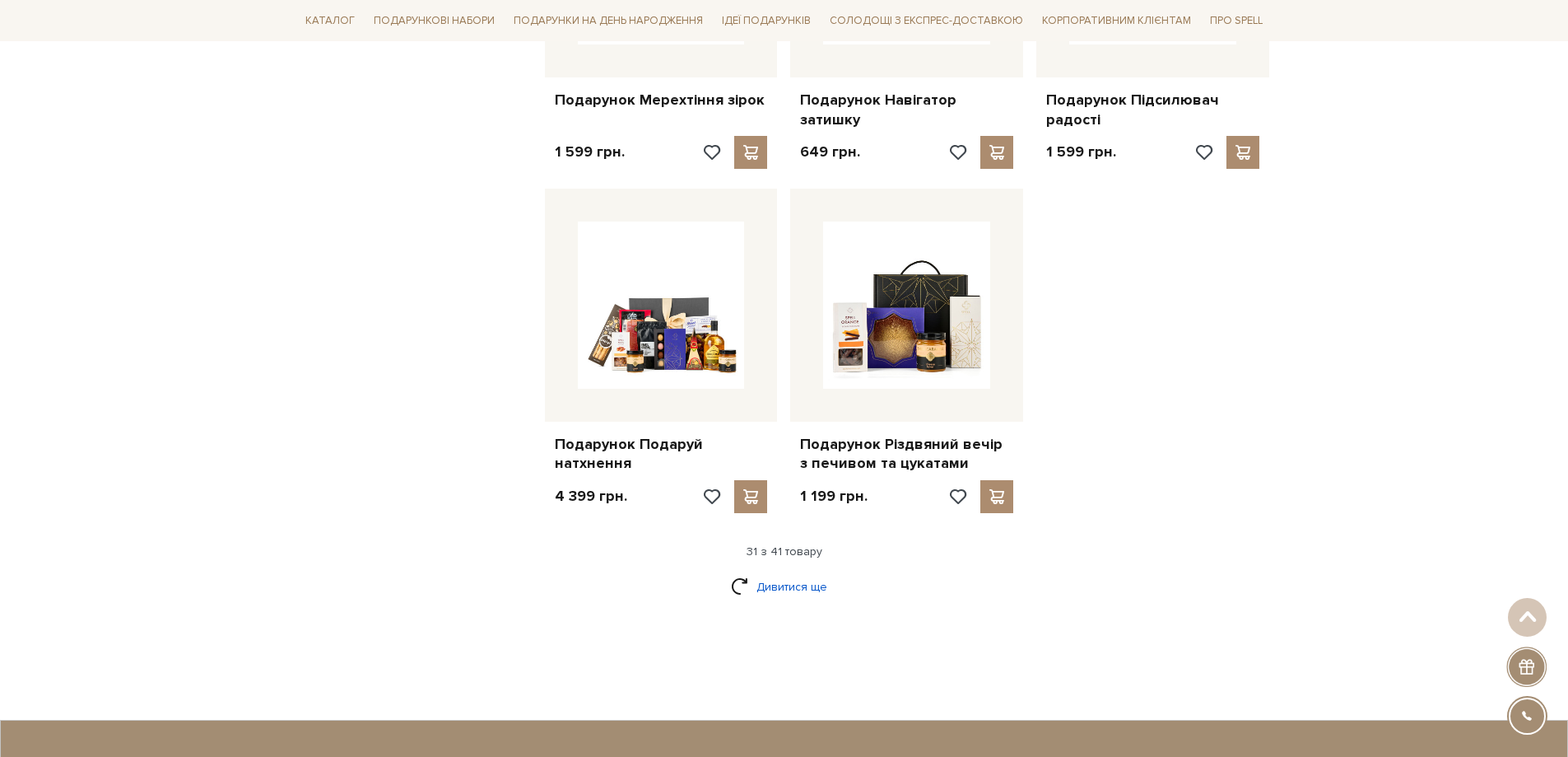
click at [769, 579] on link "Дивитися ще" at bounding box center [784, 586] width 107 height 29
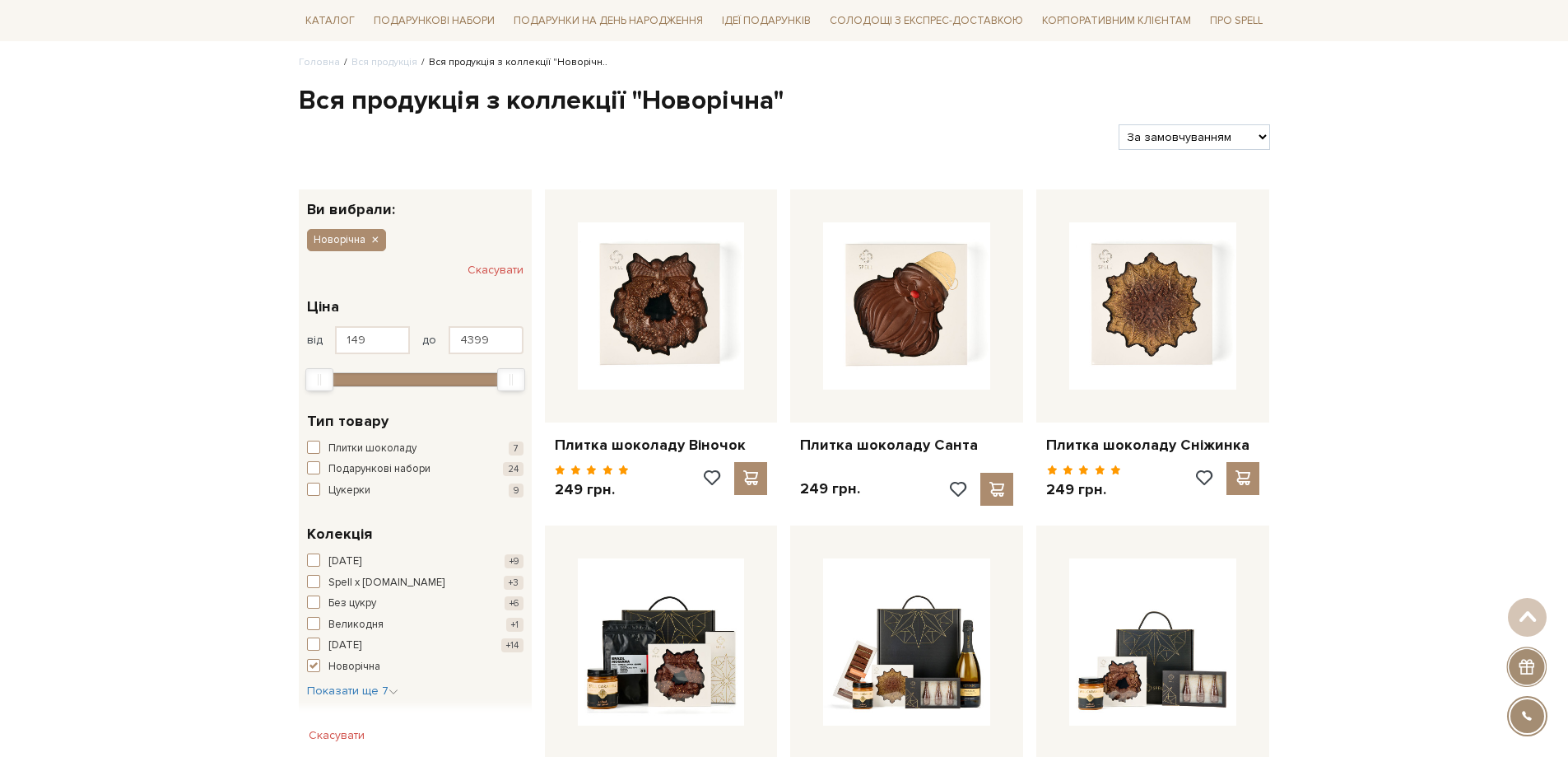
scroll to position [0, 0]
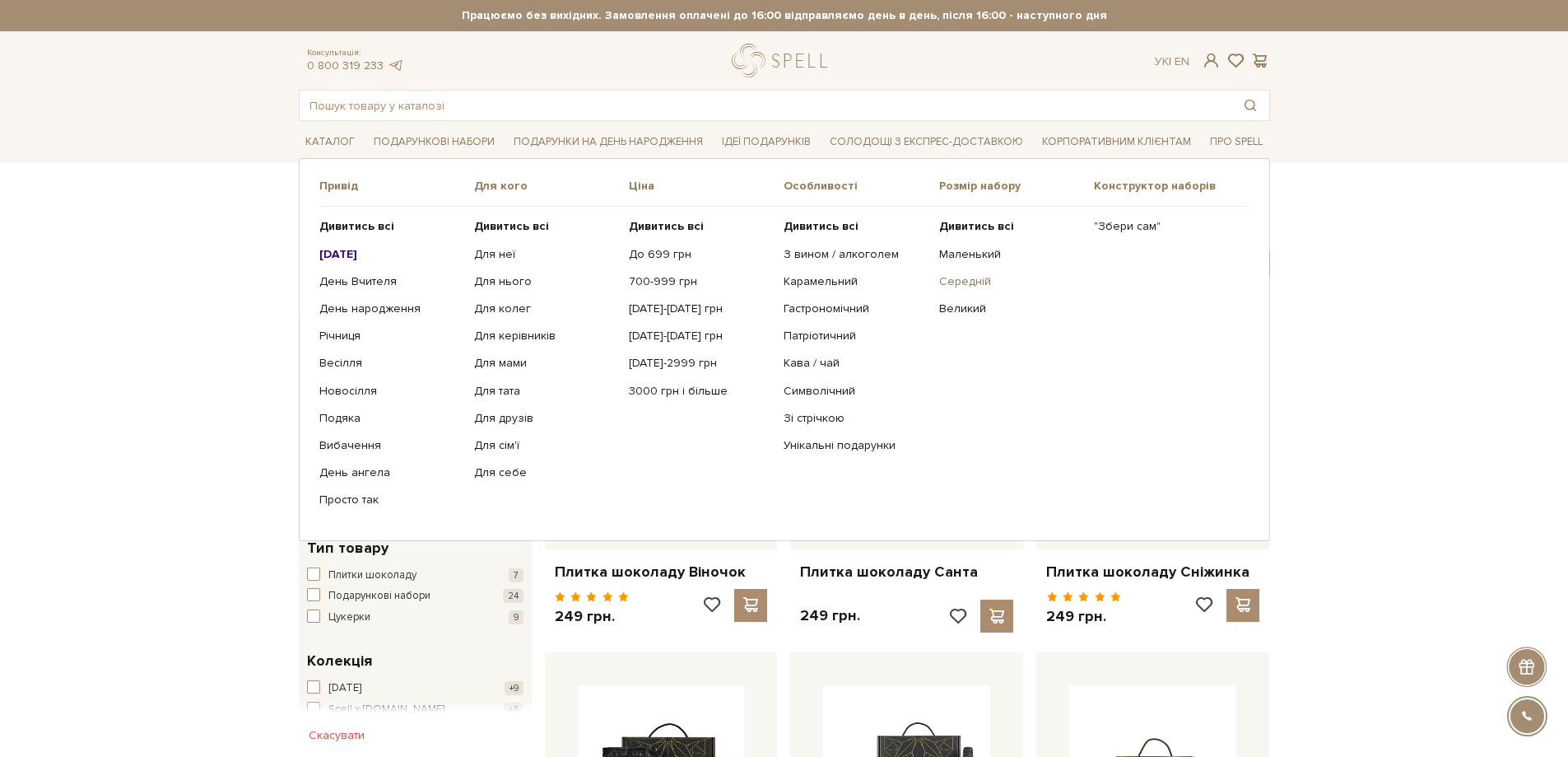
click at [983, 285] on link "Середній" at bounding box center [1010, 281] width 143 height 15
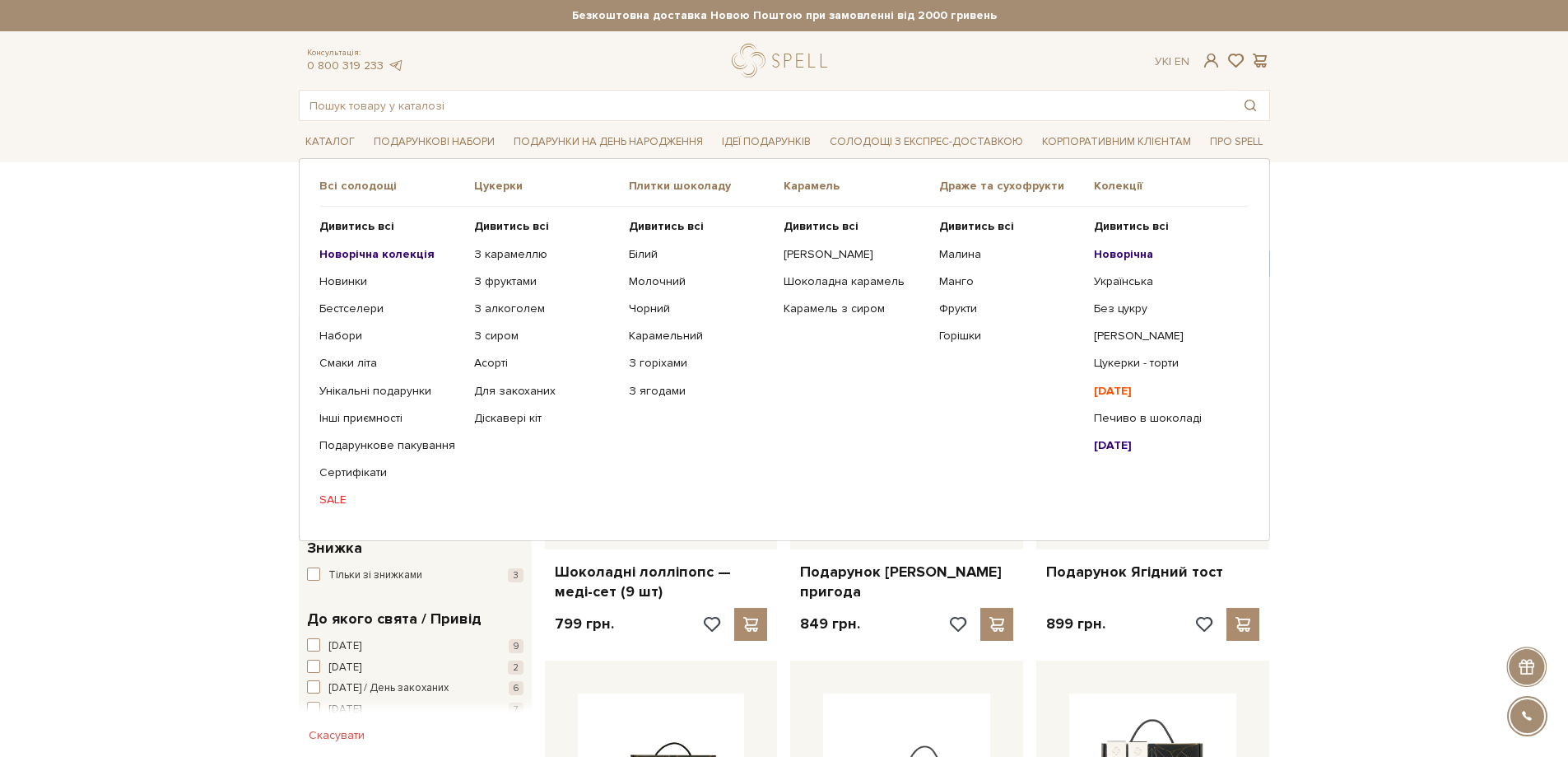
click at [326, 249] on b "Новорічна колекція" at bounding box center [377, 254] width 115 height 14
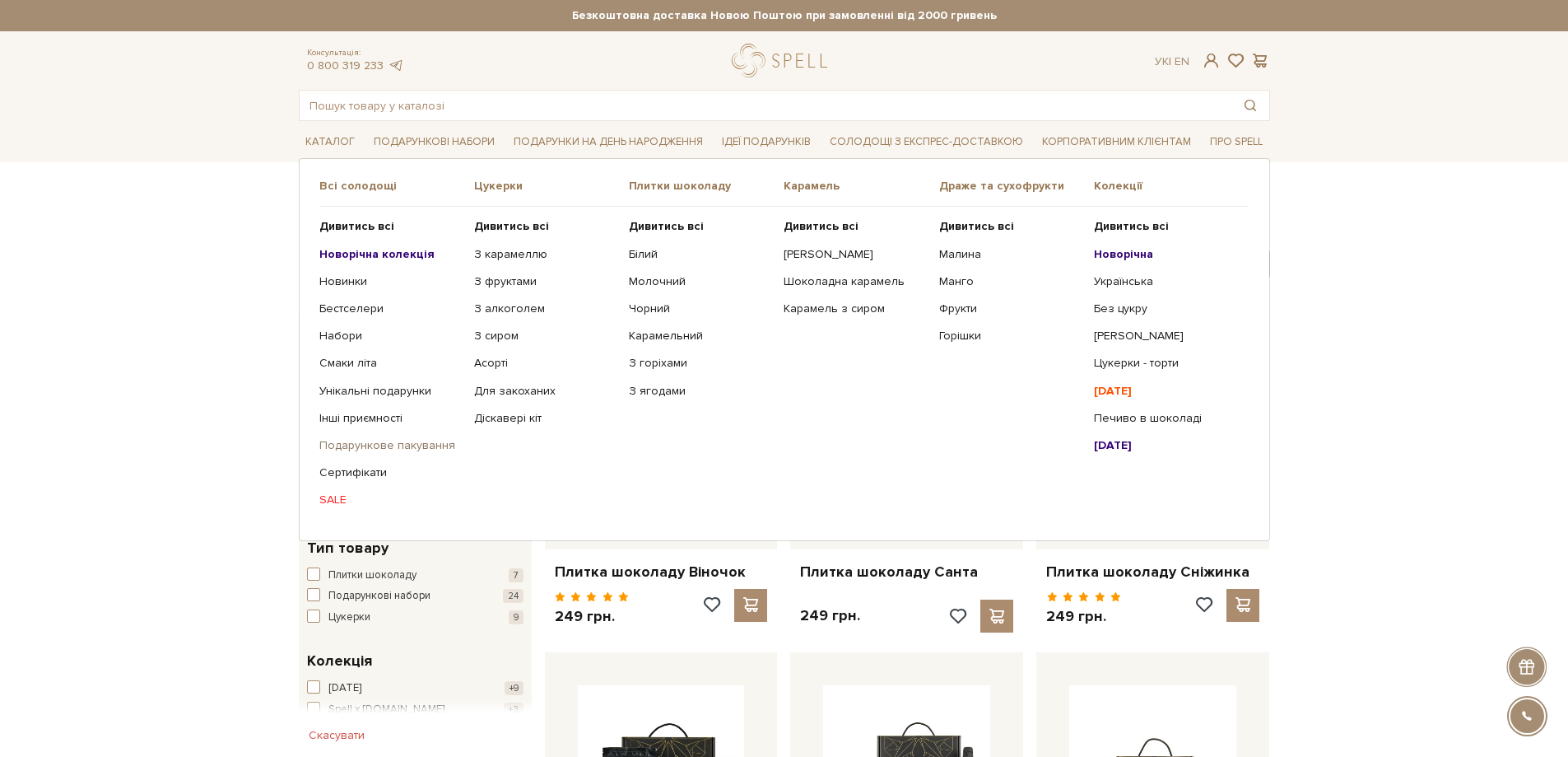
click at [324, 441] on link "Подарункове пакування" at bounding box center [391, 445] width 143 height 15
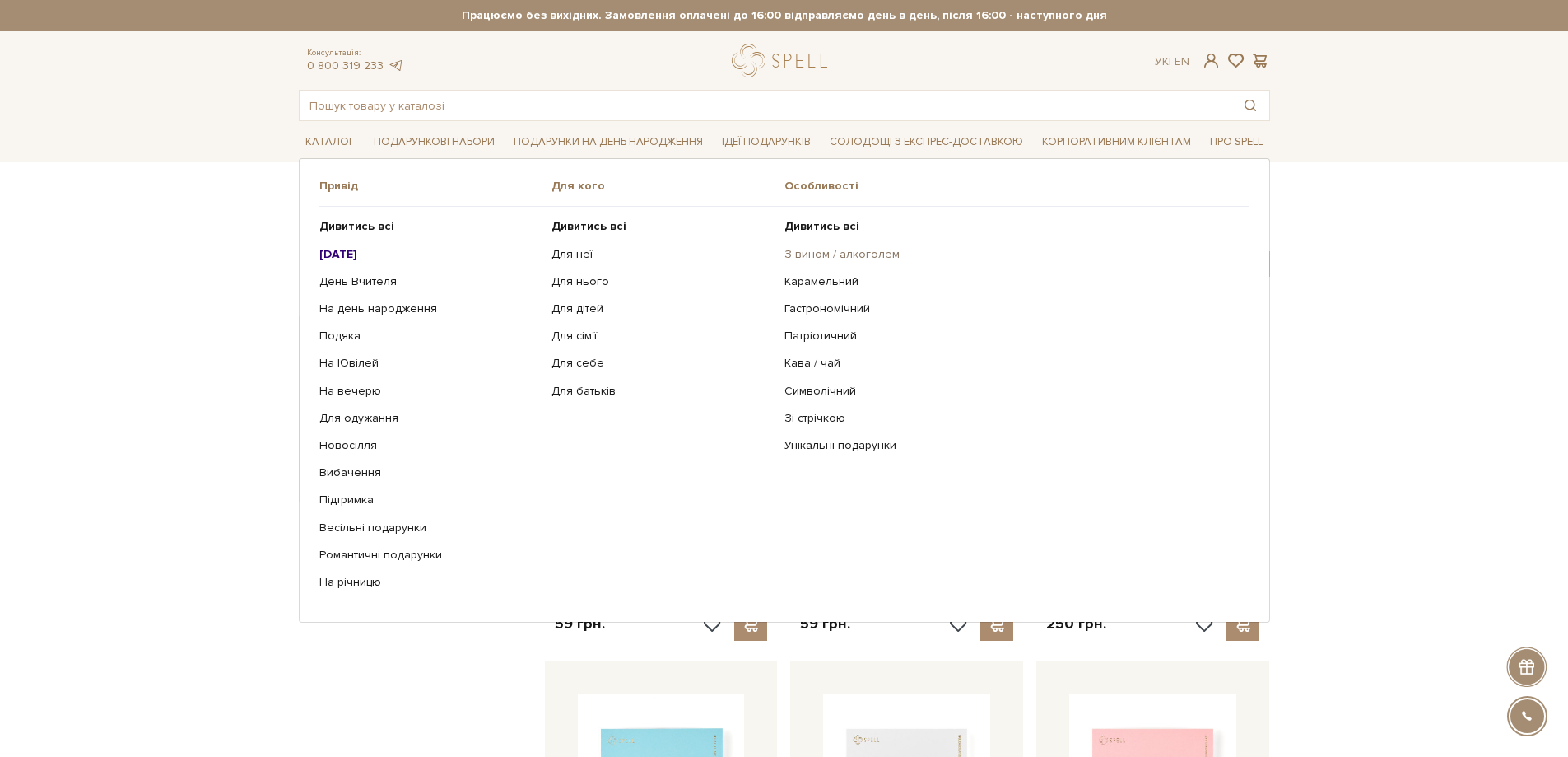
click at [811, 253] on link "З вином / алкоголем" at bounding box center [1010, 254] width 452 height 15
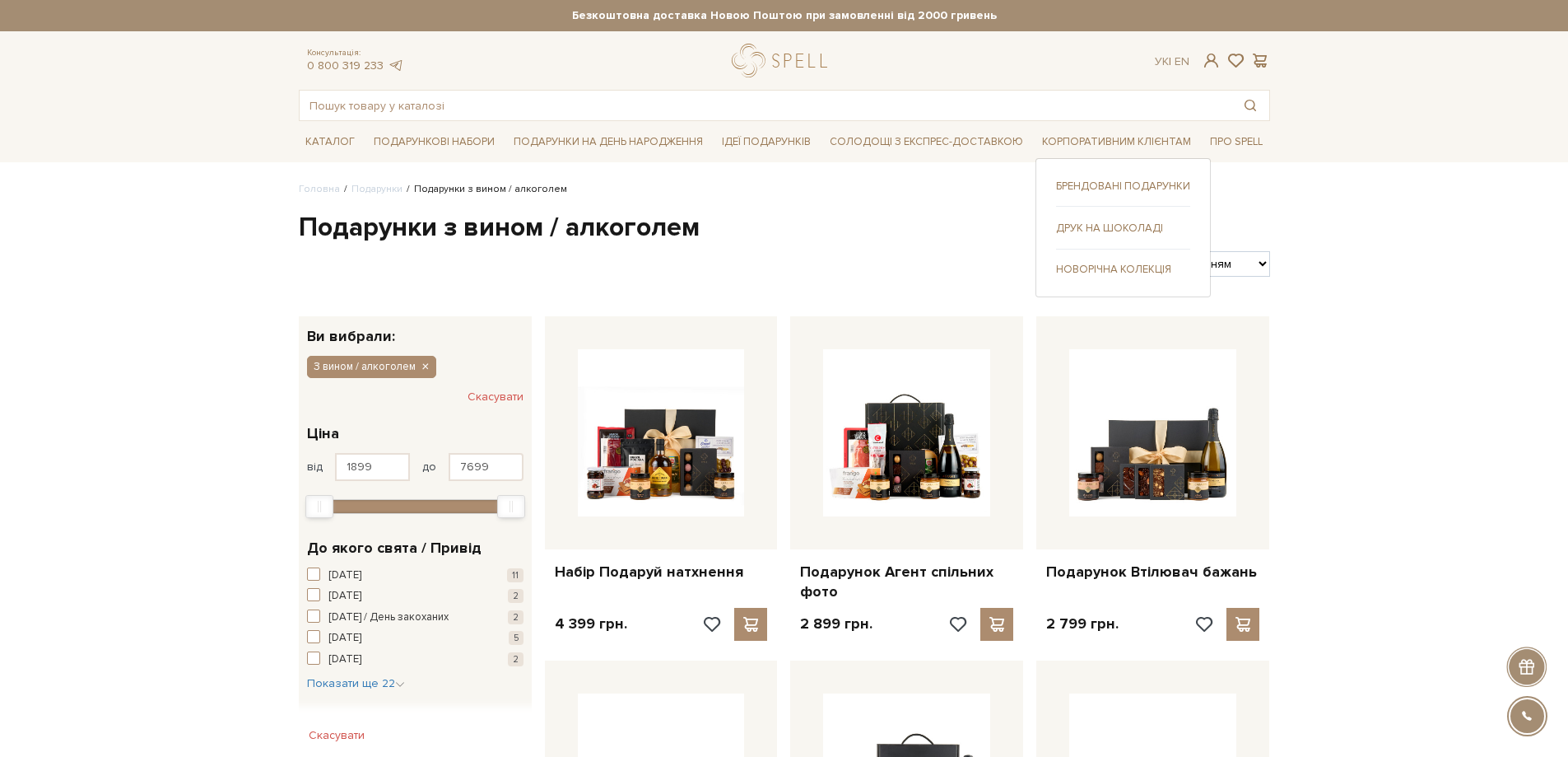
click at [1108, 270] on link "Новорічна колекція" at bounding box center [1123, 269] width 134 height 15
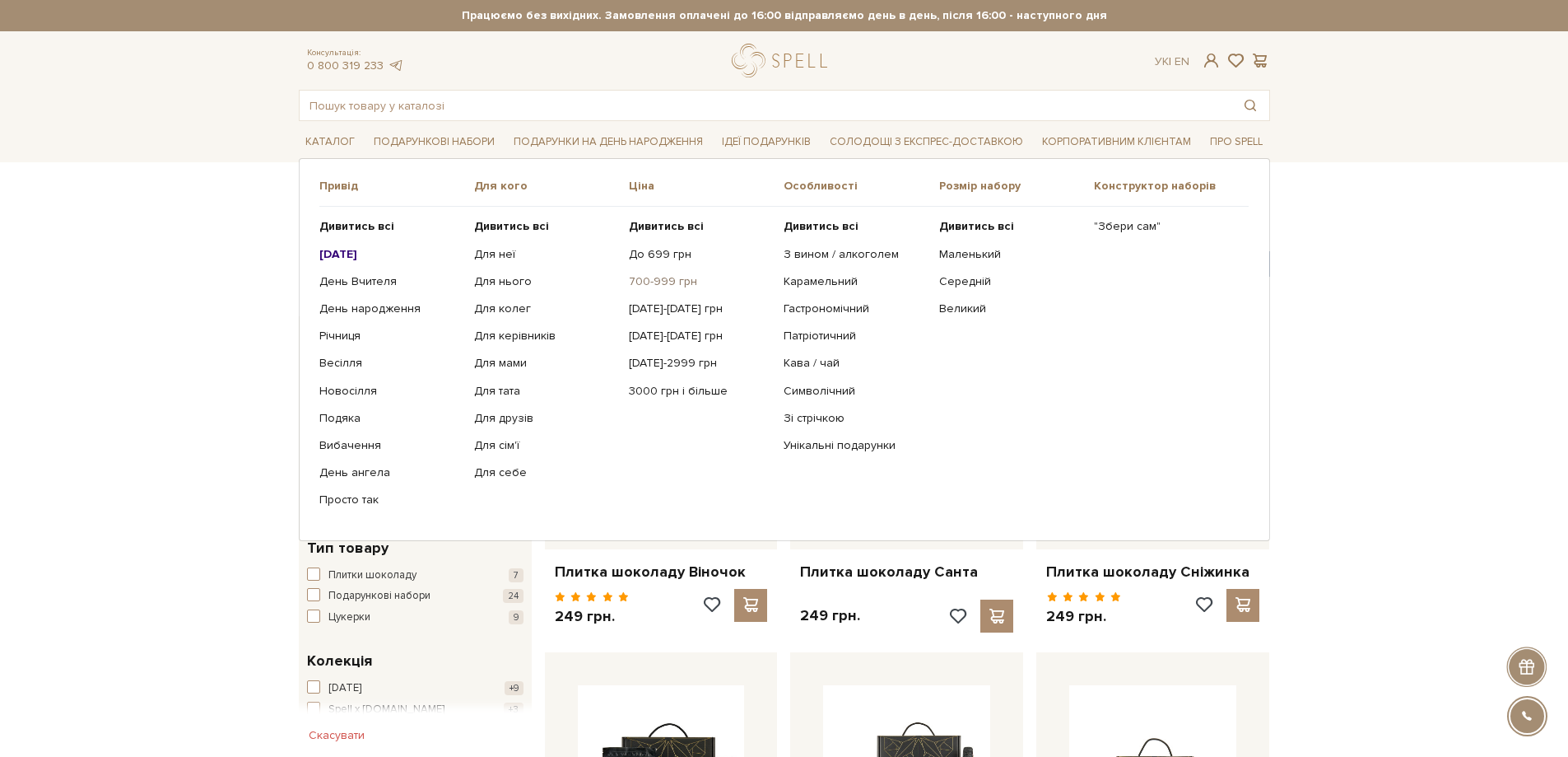
click at [677, 280] on link "700-999 грн" at bounding box center [701, 281] width 143 height 15
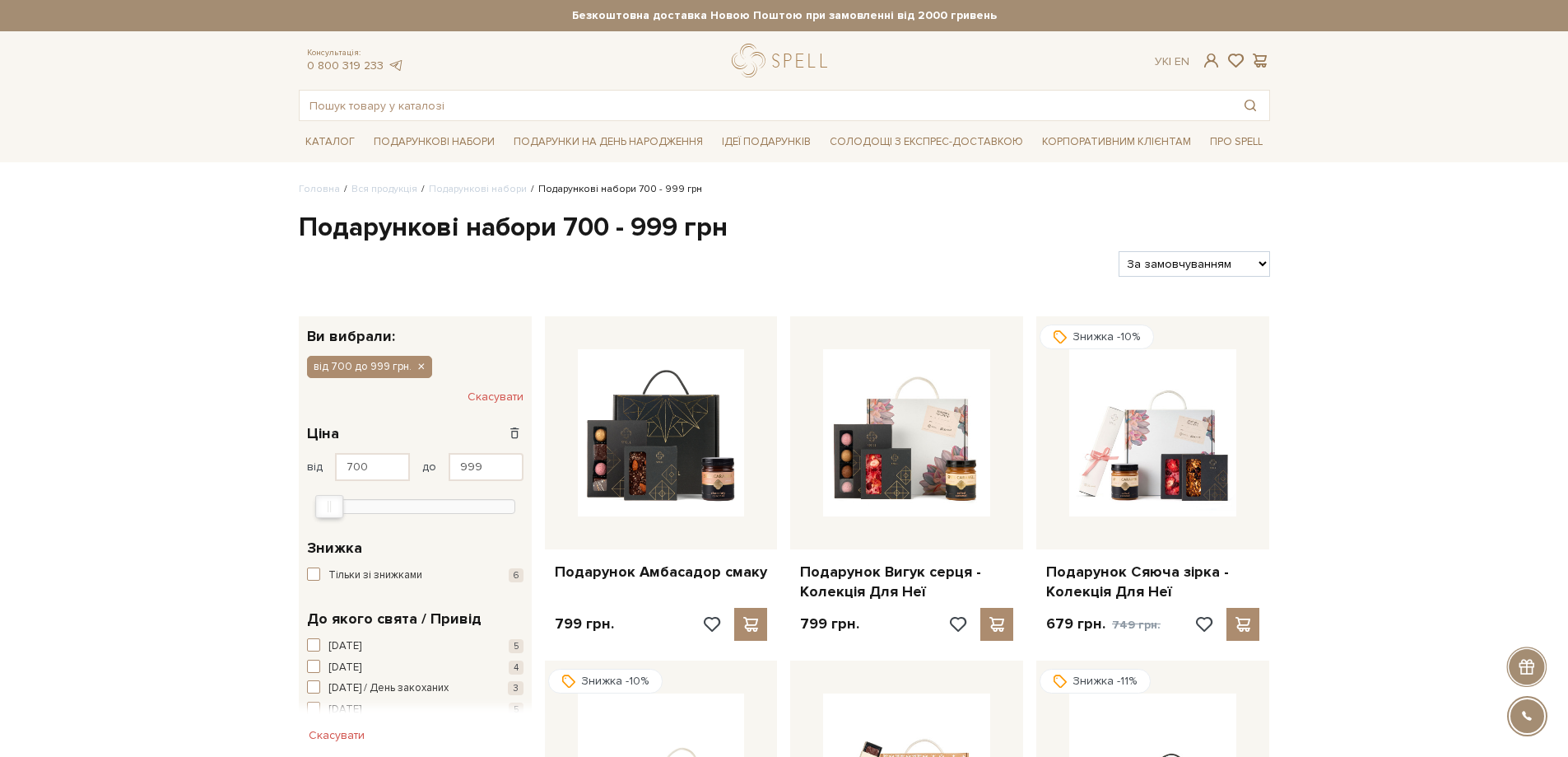
click at [1459, 77] on header "Безкоштовна доставка Новою Поштою при замовленні від 2000 гривень Працюємо без …" at bounding box center [784, 61] width 1568 height 121
